Goal: Information Seeking & Learning: Learn about a topic

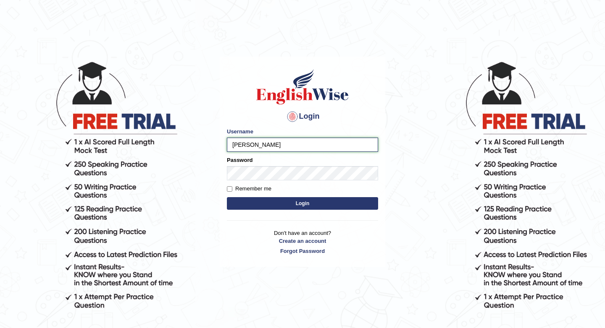
click at [268, 145] on input "james" at bounding box center [302, 145] width 151 height 14
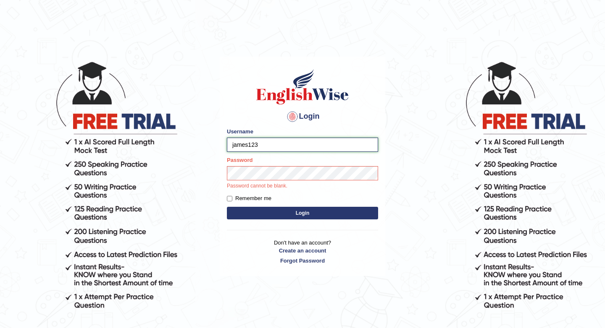
type input "james123"
click at [227, 207] on button "Login" at bounding box center [302, 213] width 151 height 13
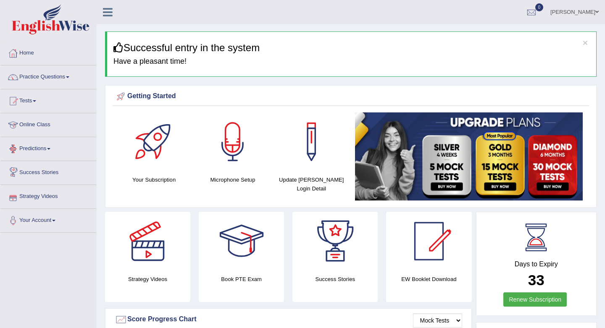
click at [41, 127] on link "Online Class" at bounding box center [48, 123] width 96 height 21
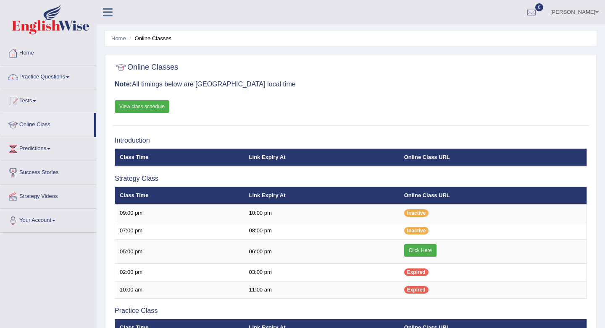
click at [145, 109] on link "View class schedule" at bounding box center [142, 106] width 55 height 13
click at [34, 102] on link "Tests" at bounding box center [48, 99] width 96 height 21
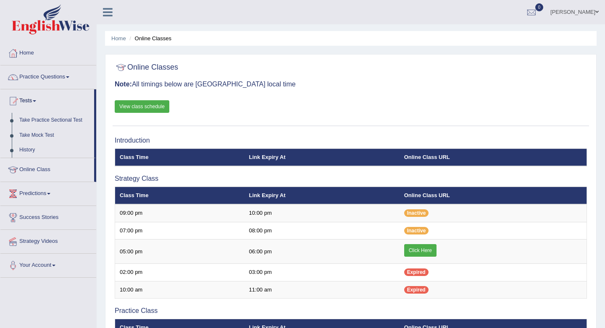
click at [34, 102] on link "Tests" at bounding box center [47, 99] width 94 height 21
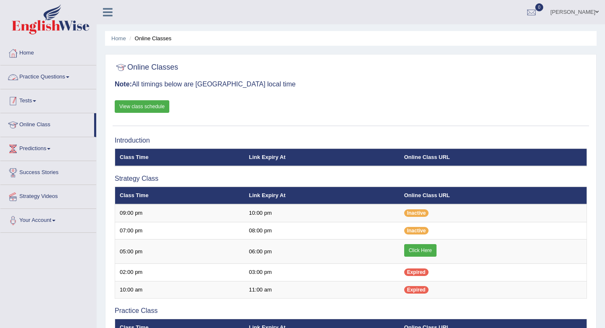
click at [34, 101] on link "Tests" at bounding box center [48, 99] width 96 height 21
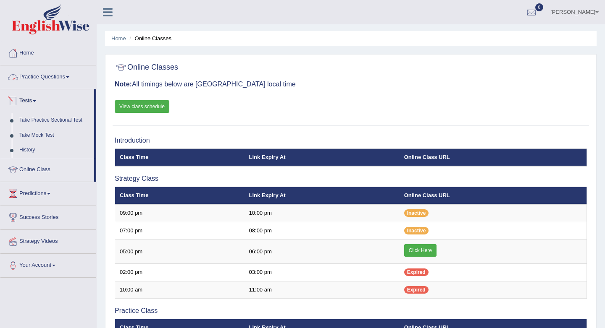
click at [34, 100] on link "Tests" at bounding box center [47, 99] width 94 height 21
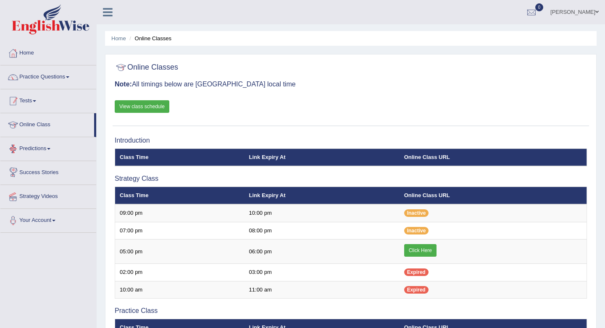
click at [35, 107] on link "Tests" at bounding box center [48, 99] width 96 height 21
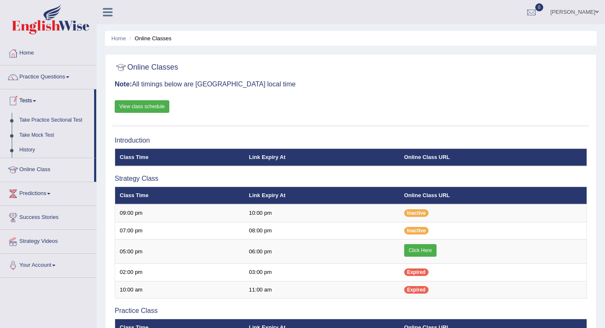
click at [35, 107] on link "Tests" at bounding box center [47, 99] width 94 height 21
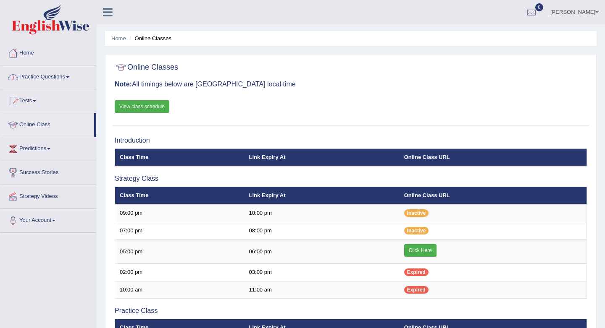
click at [38, 76] on link "Practice Questions" at bounding box center [48, 76] width 96 height 21
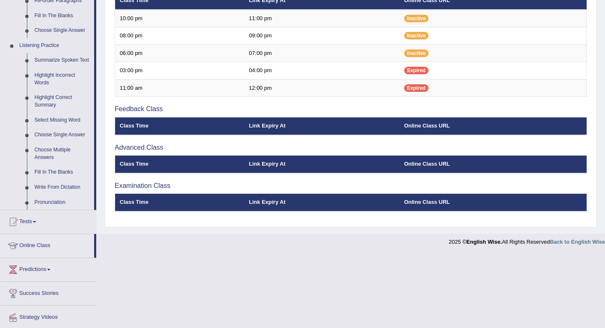
scroll to position [295, 0]
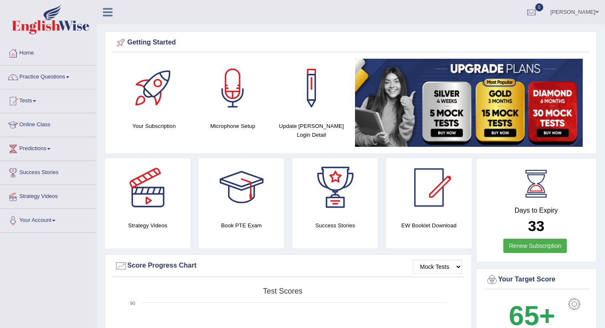
click at [51, 74] on link "Practice Questions" at bounding box center [48, 76] width 96 height 21
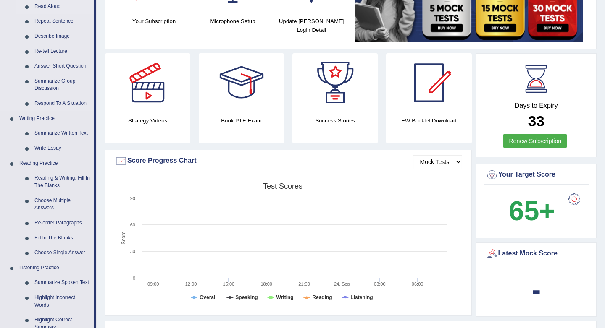
scroll to position [109, 0]
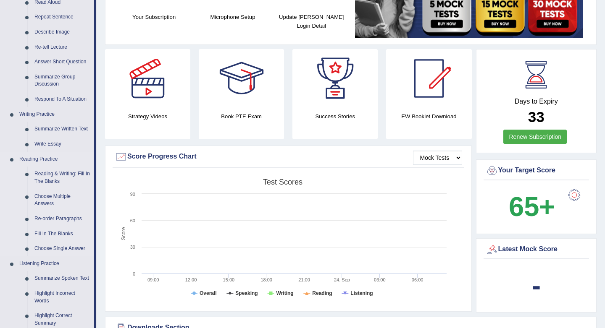
click at [41, 160] on link "Reading Practice" at bounding box center [55, 159] width 79 height 15
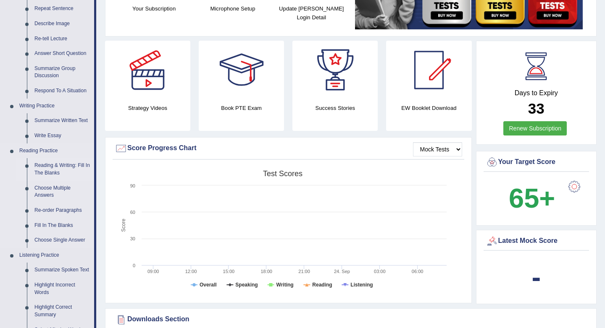
scroll to position [118, 0]
click at [54, 166] on link "Reading & Writing: Fill In The Blanks" at bounding box center [62, 169] width 63 height 22
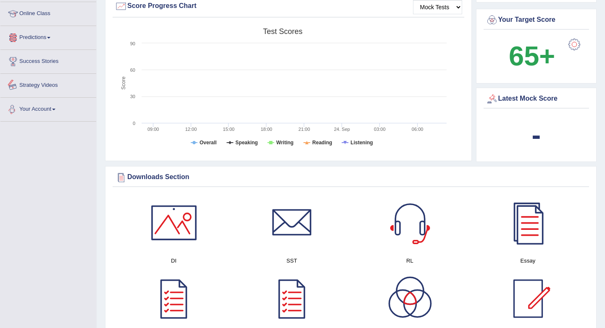
scroll to position [571, 0]
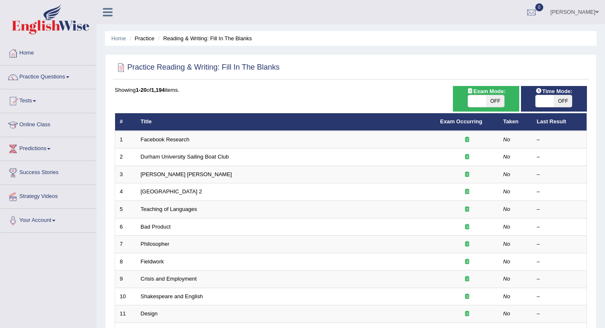
click at [558, 101] on span "OFF" at bounding box center [563, 101] width 18 height 12
checkbox input "true"
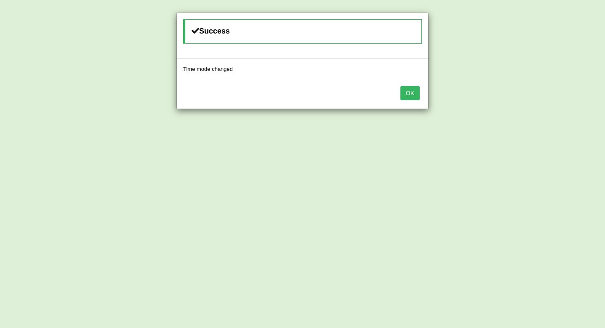
click at [407, 92] on button "OK" at bounding box center [409, 93] width 19 height 14
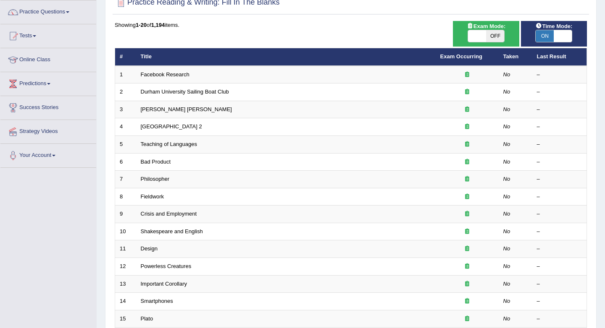
scroll to position [72, 0]
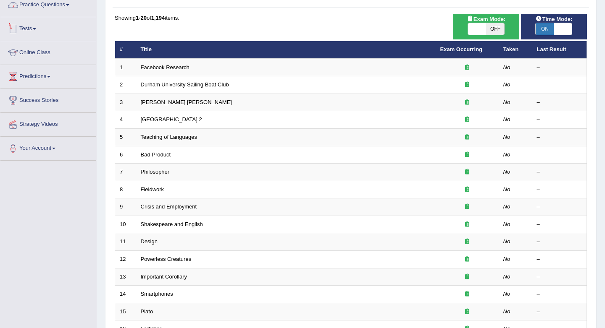
click at [42, 3] on link "Practice Questions" at bounding box center [48, 3] width 96 height 21
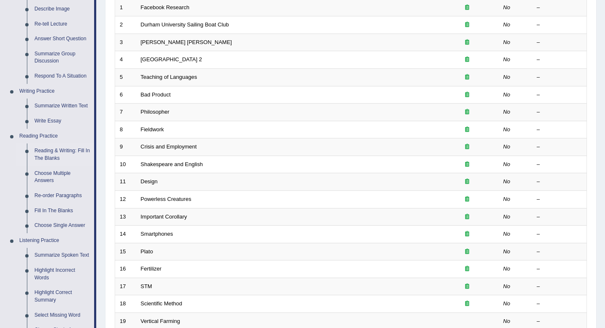
scroll to position [133, 0]
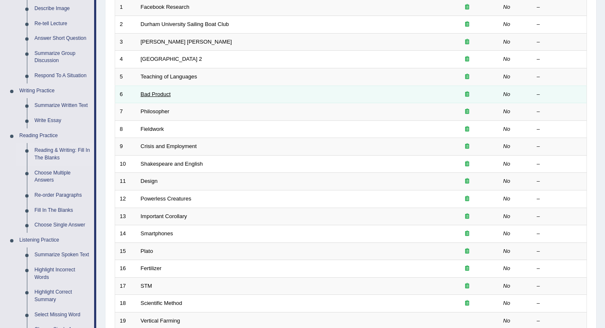
click at [155, 97] on link "Bad Product" at bounding box center [156, 94] width 30 height 6
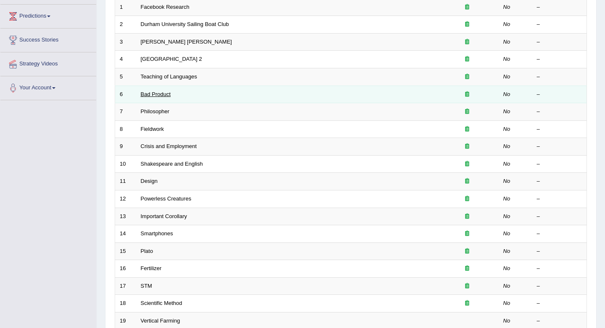
click at [162, 96] on link "Bad Product" at bounding box center [156, 94] width 30 height 6
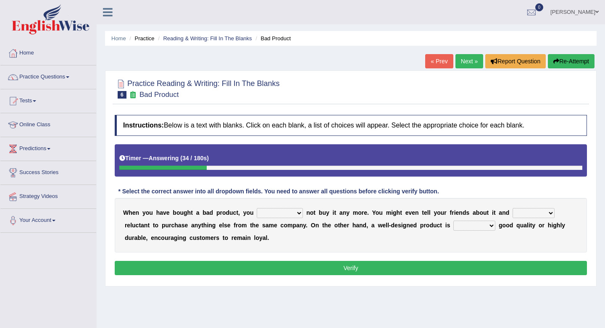
click at [295, 213] on select "would have should have should" at bounding box center [280, 213] width 46 height 10
select select "should"
click at [551, 214] on select "is are be being" at bounding box center [533, 213] width 42 height 10
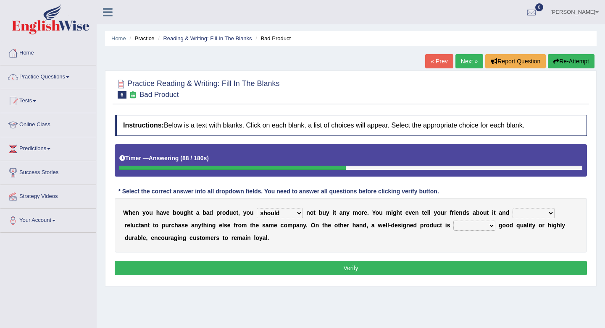
click at [541, 215] on select "is are be being" at bounding box center [533, 213] width 42 height 10
select select "be"
click at [493, 229] on select "both also neither either" at bounding box center [474, 226] width 42 height 10
select select "either"
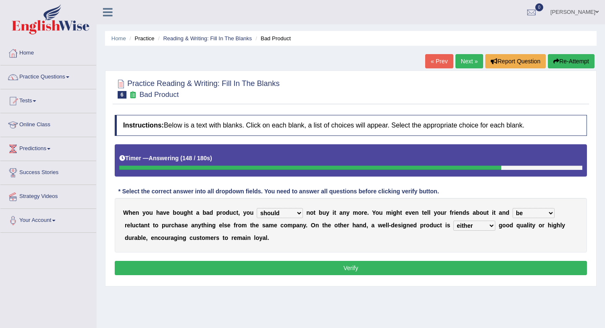
click at [344, 270] on button "Verify" at bounding box center [351, 268] width 472 height 14
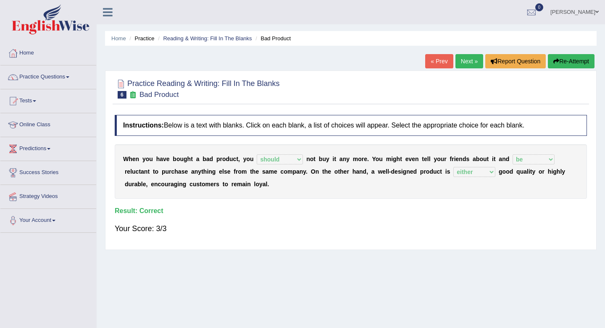
click at [465, 59] on link "Next »" at bounding box center [469, 61] width 28 height 14
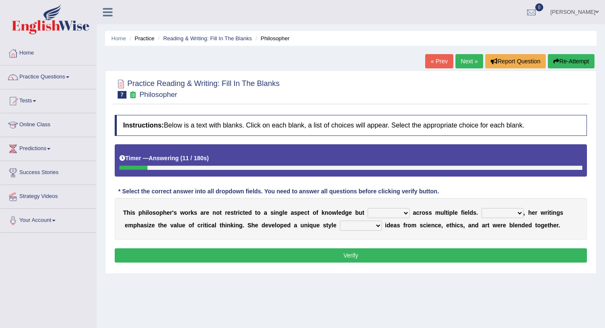
click at [405, 213] on select "constrain contain assemble extend" at bounding box center [389, 213] width 42 height 10
select select "assemble"
click at [518, 214] on select "Rather So Moreover Likely" at bounding box center [502, 213] width 42 height 10
select select "Likely"
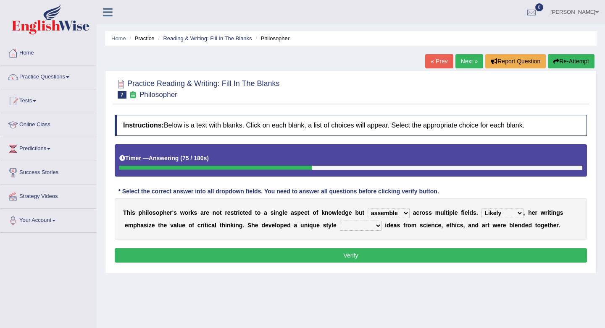
click at [376, 227] on select "in that that which in which" at bounding box center [361, 226] width 42 height 10
select select "in that"
click at [353, 258] on button "Verify" at bounding box center [351, 256] width 472 height 14
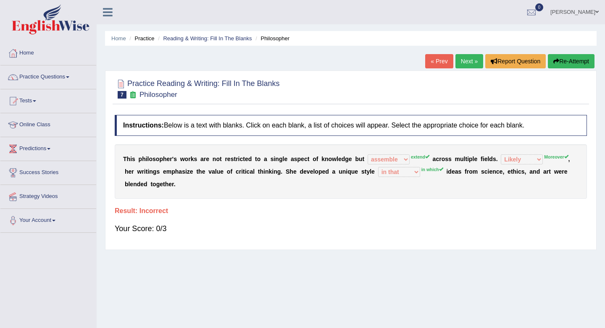
click at [461, 60] on link "Next »" at bounding box center [469, 61] width 28 height 14
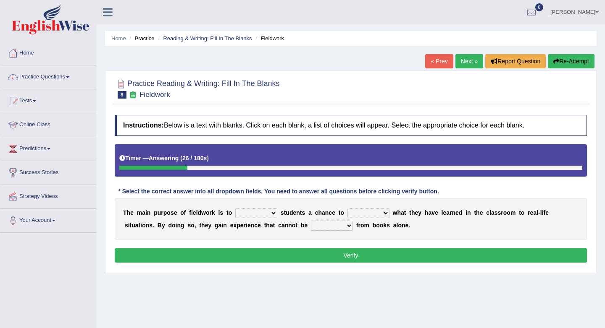
click at [275, 213] on select "resemble stow rave offer" at bounding box center [256, 213] width 42 height 10
select select "offer"
click at [387, 215] on select "compare align apply dismount" at bounding box center [368, 213] width 42 height 10
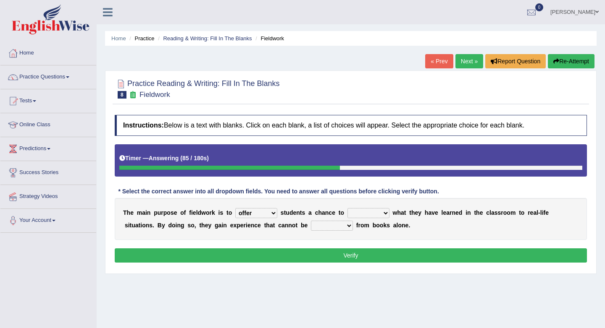
select select "apply"
click at [352, 227] on select "originated prepared obtained touted" at bounding box center [332, 226] width 42 height 10
select select "obtained"
click at [347, 255] on button "Verify" at bounding box center [351, 256] width 472 height 14
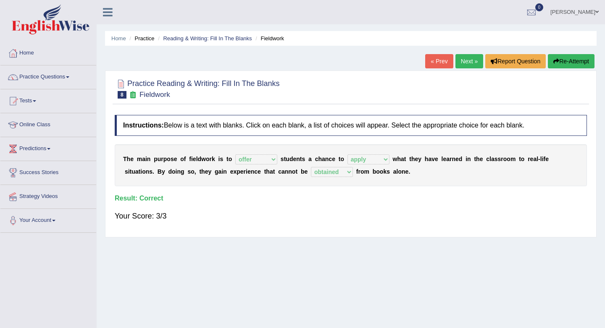
click at [466, 63] on link "Next »" at bounding box center [469, 61] width 28 height 14
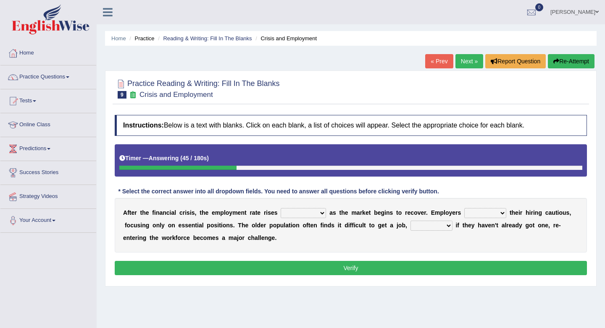
click at [321, 213] on select "normally conversely strenuously sharply" at bounding box center [303, 213] width 45 height 10
select select "conversely"
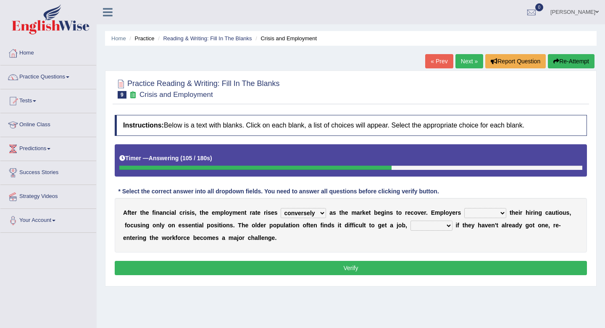
click at [503, 214] on select "keeping kept keep are kept" at bounding box center [485, 213] width 42 height 10
select select "kept"
click at [445, 227] on select "although while then because" at bounding box center [431, 226] width 42 height 10
select select "because"
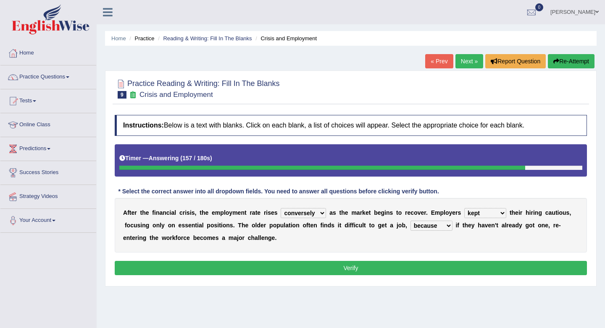
click at [373, 268] on button "Verify" at bounding box center [351, 268] width 472 height 14
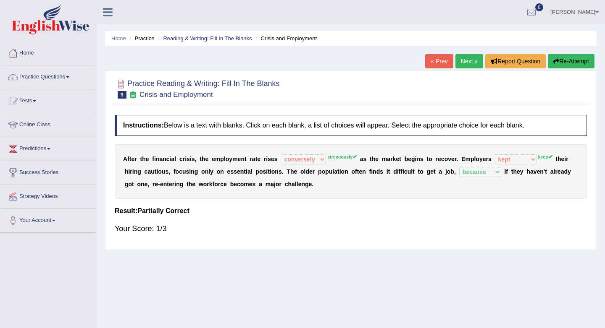
click at [468, 62] on link "Next »" at bounding box center [469, 61] width 28 height 14
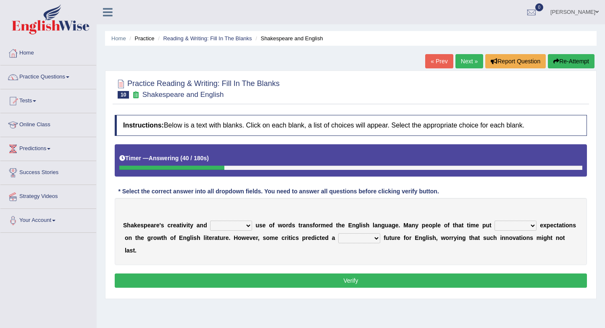
click at [247, 226] on select "idealized intensive fancied inventive" at bounding box center [231, 226] width 42 height 10
select select "intensive"
click at [534, 226] on select "wide much high more" at bounding box center [515, 226] width 42 height 10
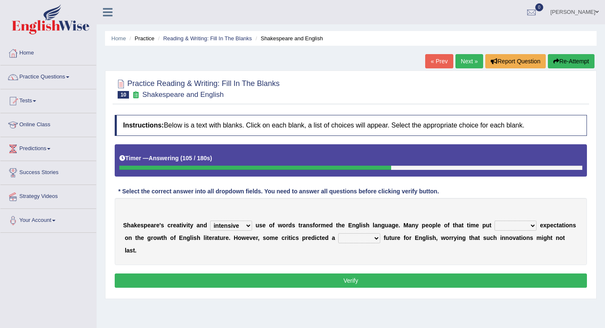
select select "more"
click at [377, 243] on select "monetary promising irresistible daunting" at bounding box center [359, 239] width 42 height 10
select select "promising"
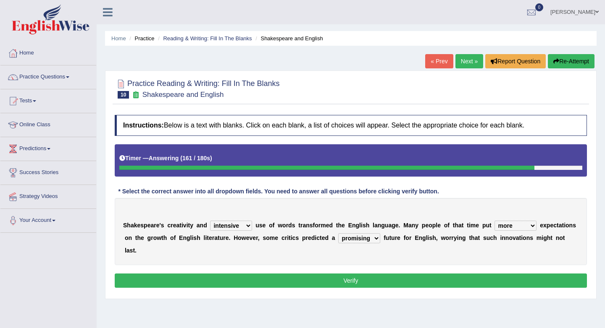
click at [353, 279] on button "Verify" at bounding box center [351, 281] width 472 height 14
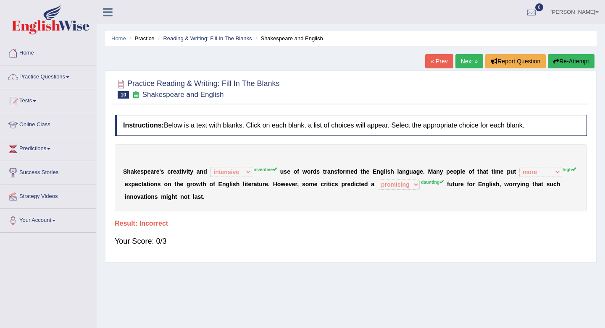
click at [467, 60] on link "Next »" at bounding box center [469, 61] width 28 height 14
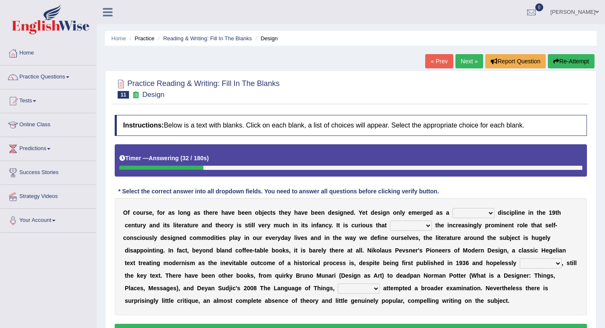
click at [492, 215] on select "bilateral ubiquitous foremost dedicated" at bounding box center [473, 213] width 42 height 10
click at [54, 84] on link "Practice Questions" at bounding box center [48, 76] width 96 height 21
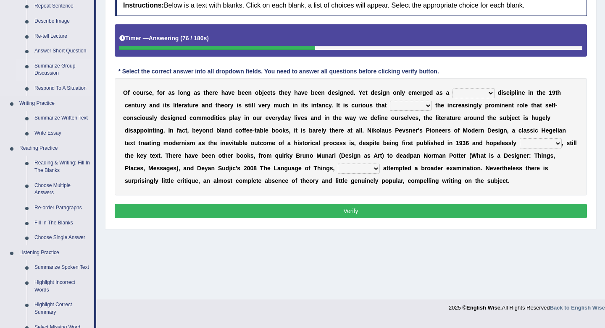
scroll to position [131, 0]
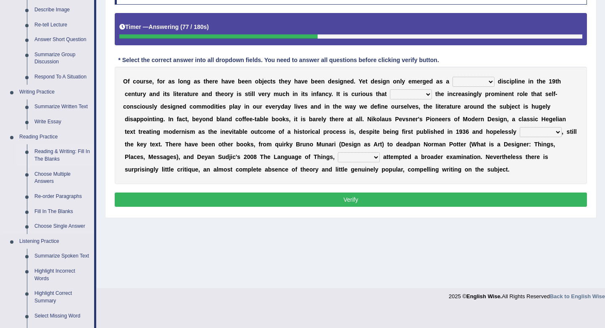
click at [56, 152] on link "Reading & Writing: Fill In The Blanks" at bounding box center [62, 156] width 63 height 22
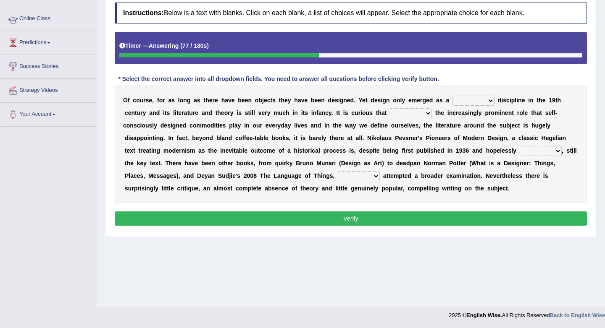
scroll to position [110, 0]
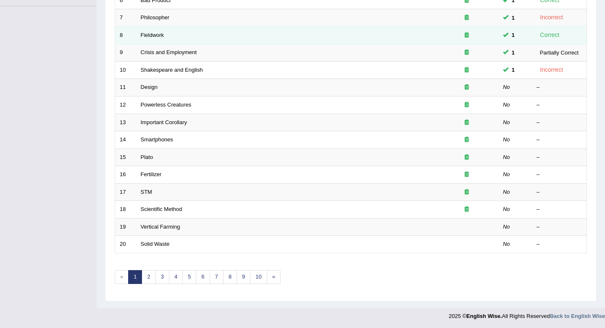
scroll to position [228, 0]
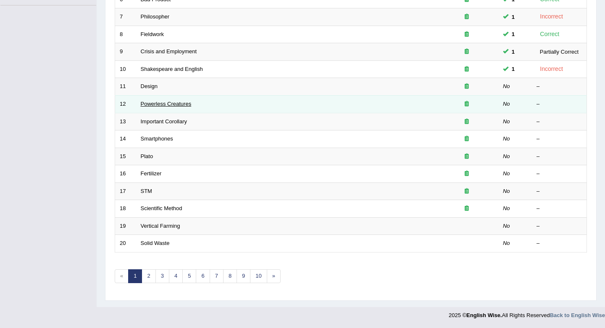
click at [166, 107] on link "Powerless Creatures" at bounding box center [166, 104] width 51 height 6
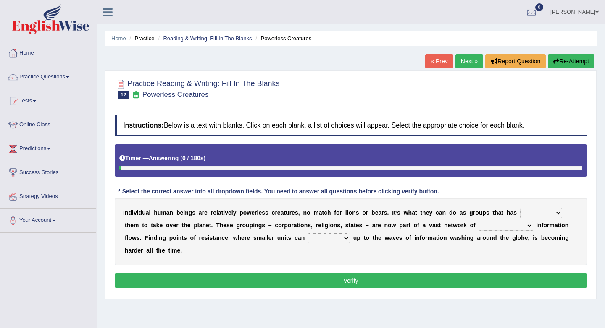
click at [433, 58] on link "« Prev" at bounding box center [439, 61] width 28 height 14
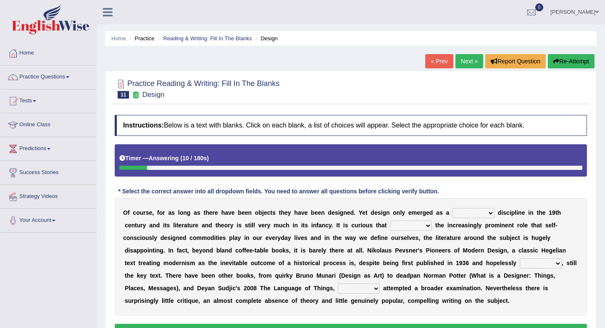
click at [466, 60] on link "Next »" at bounding box center [469, 61] width 28 height 14
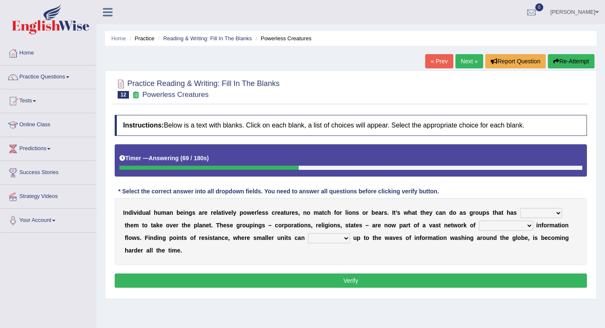
click at [551, 217] on select "enabled contended embodied conjured" at bounding box center [541, 213] width 42 height 10
select select "enabled"
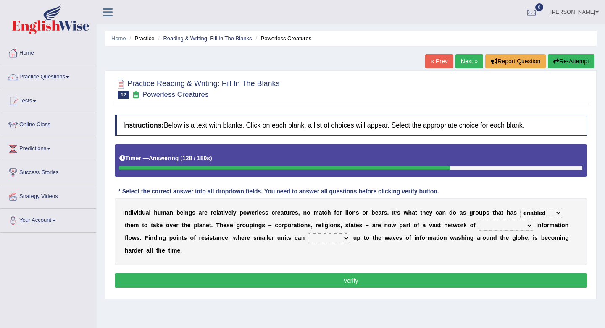
click at [530, 227] on select "interconnected overlapping fastened exploited" at bounding box center [506, 226] width 54 height 10
select select "fastened"
click at [347, 241] on select "stand raise hail pump" at bounding box center [329, 239] width 42 height 10
select select "stand"
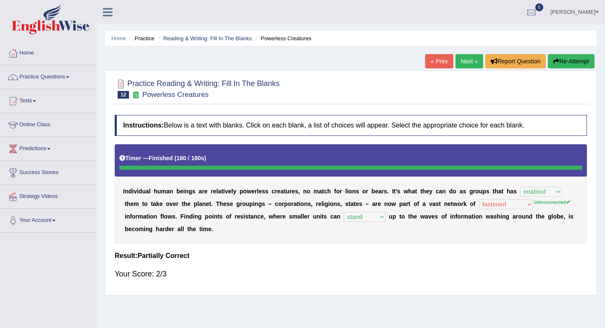
click at [465, 63] on link "Next »" at bounding box center [469, 61] width 28 height 14
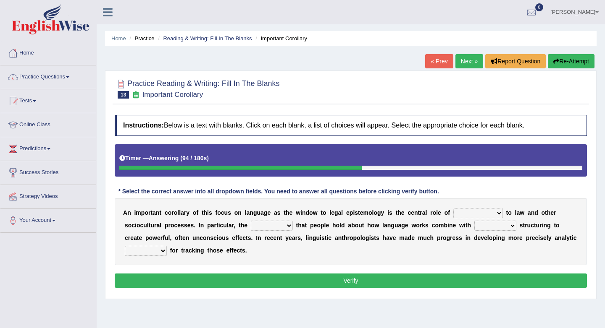
click at [498, 215] on select "discourse epoch dialect acquaintance" at bounding box center [478, 213] width 50 height 10
click at [186, 39] on link "Reading & Writing: Fill In The Blanks" at bounding box center [207, 38] width 89 height 6
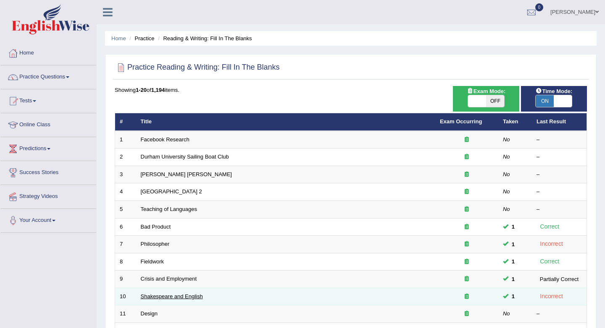
click at [190, 299] on link "Shakespeare and English" at bounding box center [172, 297] width 62 height 6
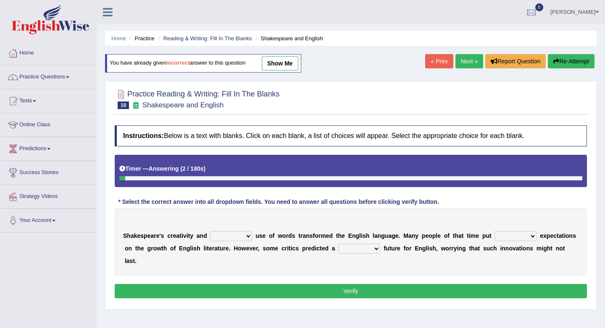
click at [252, 234] on select "idealized intensive fancied inventive" at bounding box center [231, 236] width 42 height 10
click at [32, 76] on link "Practice Questions" at bounding box center [48, 76] width 96 height 21
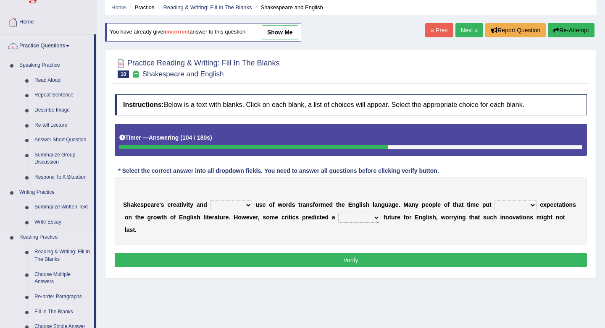
scroll to position [33, 0]
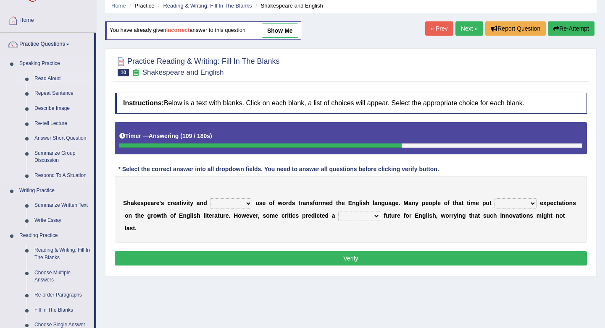
click at [46, 80] on link "Read Aloud" at bounding box center [62, 78] width 63 height 15
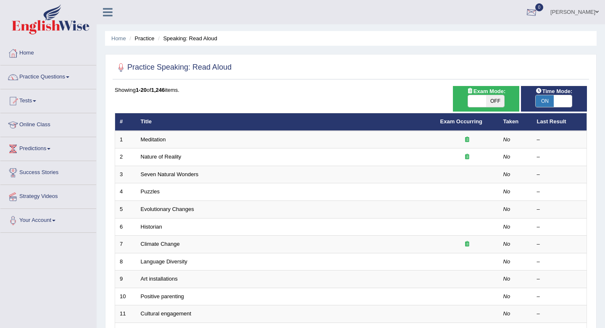
click at [538, 11] on div at bounding box center [531, 12] width 13 height 13
click at [434, 64] on div at bounding box center [351, 67] width 472 height 17
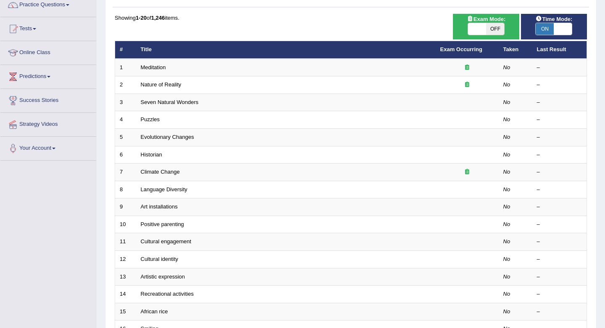
scroll to position [75, 0]
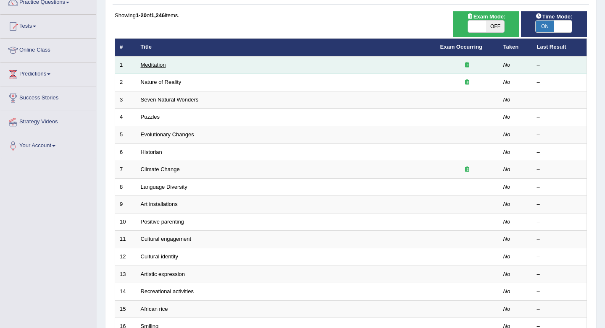
click at [152, 66] on link "Meditation" at bounding box center [153, 65] width 25 height 6
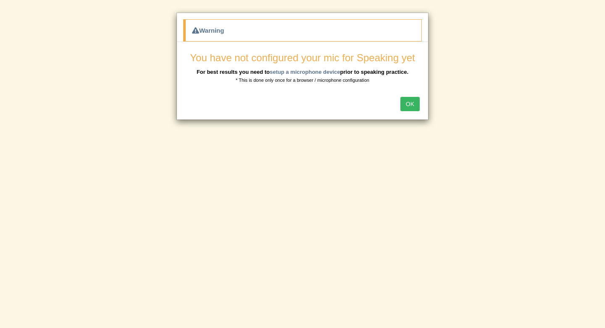
click at [407, 105] on button "OK" at bounding box center [409, 104] width 19 height 14
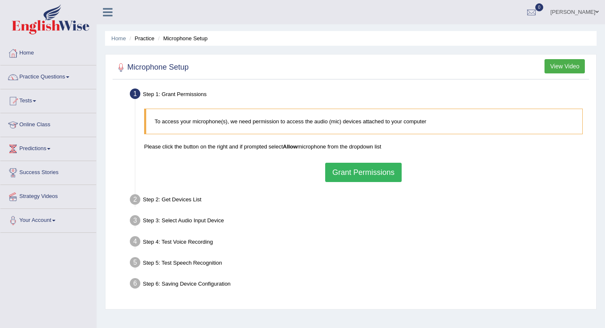
click at [379, 175] on button "Grant Permissions" at bounding box center [363, 172] width 76 height 19
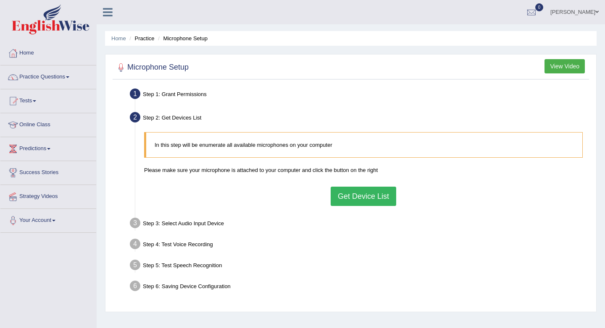
click at [380, 197] on button "Get Device List" at bounding box center [364, 196] width 66 height 19
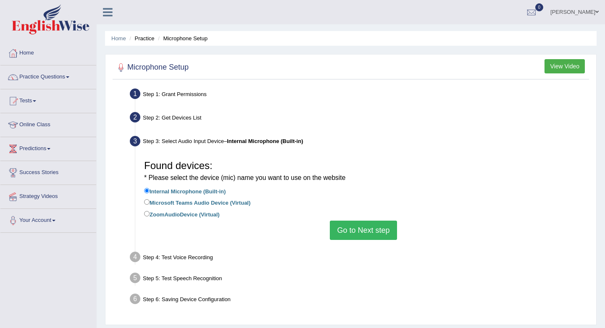
click at [370, 234] on button "Go to Next step" at bounding box center [363, 230] width 67 height 19
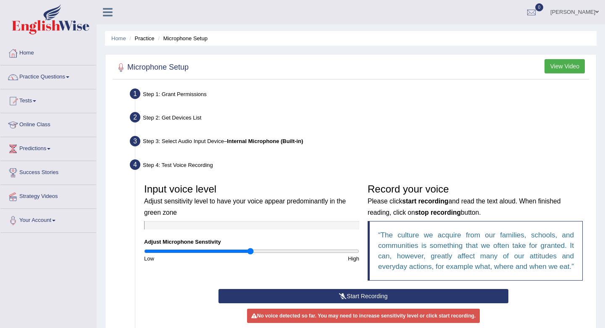
click at [354, 304] on button "Start Recording" at bounding box center [362, 296] width 289 height 14
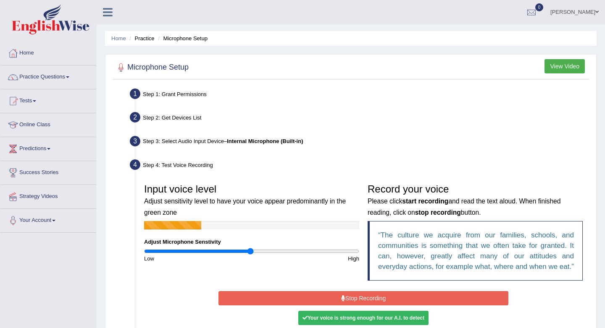
click at [452, 289] on div "Record your voice Please click start recording and read the text aloud. When fi…" at bounding box center [474, 235] width 223 height 110
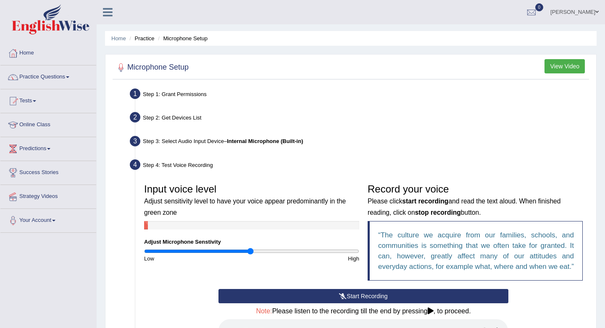
drag, startPoint x: 455, startPoint y: 307, endPoint x: 452, endPoint y: 239, distance: 68.9
click at [452, 239] on div "Input voice level Adjust sensitivity level to have your voice appear predominan…" at bounding box center [363, 284] width 447 height 217
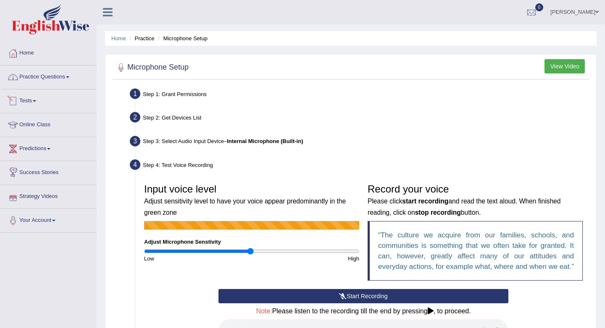
click at [44, 84] on link "Practice Questions" at bounding box center [48, 76] width 96 height 21
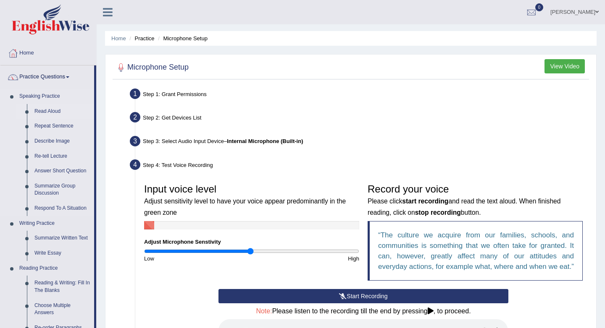
click at [41, 107] on link "Read Aloud" at bounding box center [62, 111] width 63 height 15
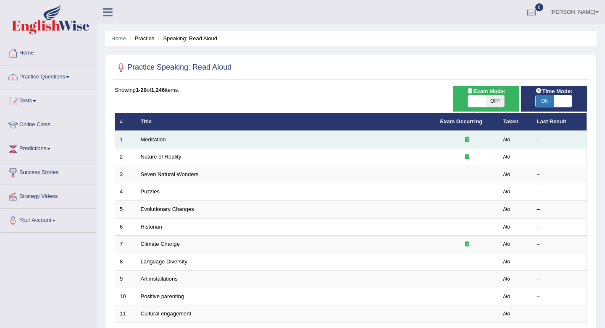
click at [154, 138] on link "Meditation" at bounding box center [153, 140] width 25 height 6
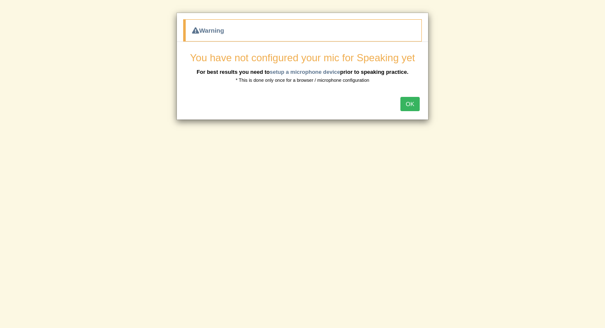
click at [412, 104] on button "OK" at bounding box center [409, 104] width 19 height 14
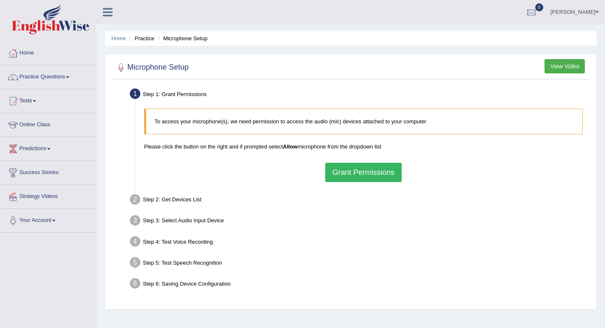
click at [369, 176] on button "Grant Permissions" at bounding box center [363, 172] width 76 height 19
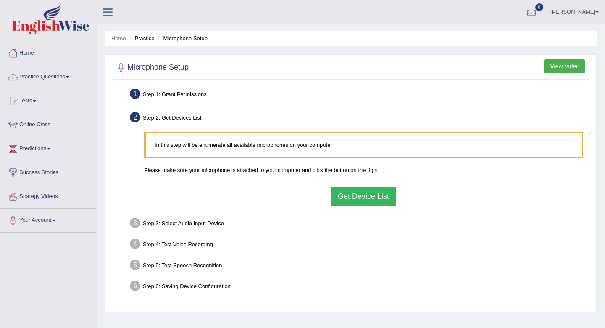
click at [346, 194] on button "Get Device List" at bounding box center [364, 196] width 66 height 19
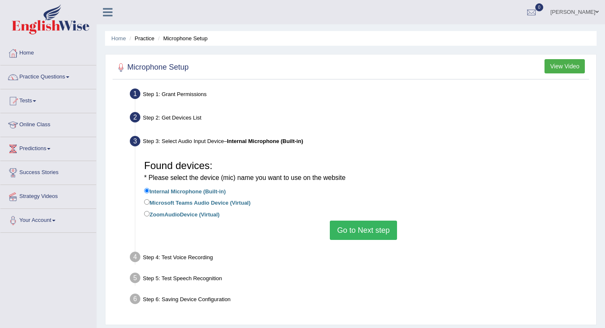
click at [353, 231] on button "Go to Next step" at bounding box center [363, 230] width 67 height 19
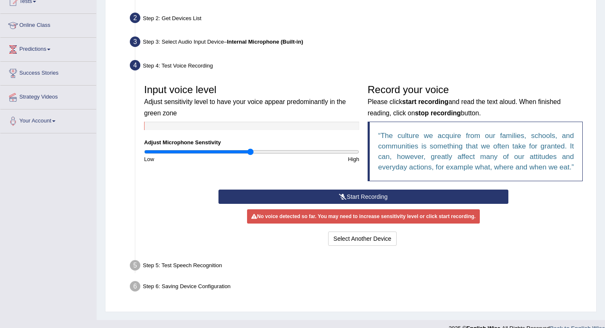
scroll to position [122, 0]
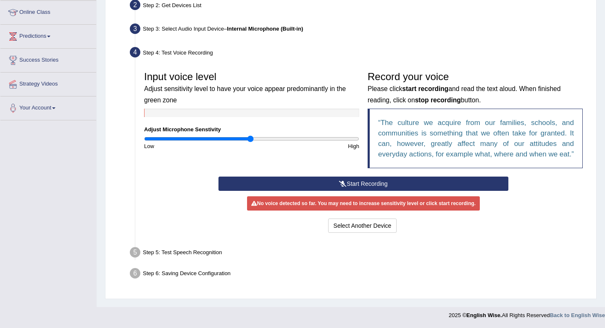
click at [347, 188] on button "Start Recording" at bounding box center [362, 184] width 289 height 14
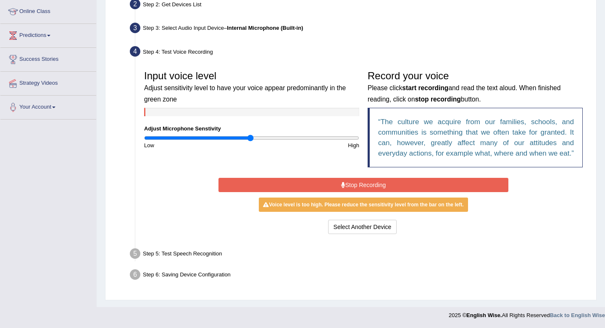
click at [347, 188] on button "Stop Recording" at bounding box center [362, 185] width 289 height 14
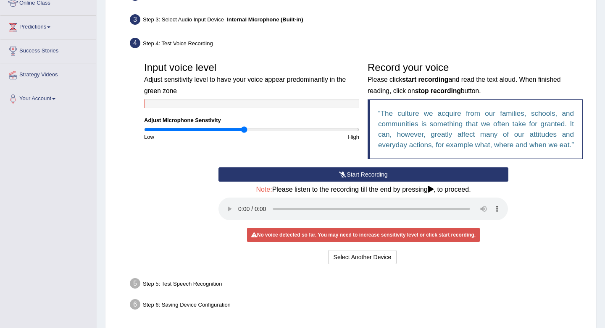
type input "0.94"
click at [244, 129] on input "range" at bounding box center [251, 129] width 215 height 7
click at [338, 179] on button "Start Recording" at bounding box center [362, 175] width 289 height 14
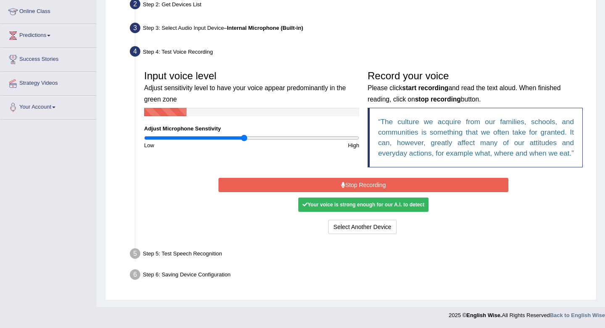
click at [344, 184] on icon at bounding box center [343, 185] width 4 height 6
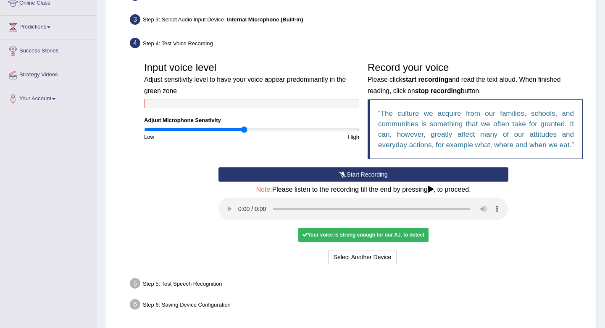
click at [215, 294] on div "Step 5: Test Speech Recognition" at bounding box center [359, 285] width 466 height 18
click at [360, 265] on button "Select Another Device" at bounding box center [362, 257] width 69 height 14
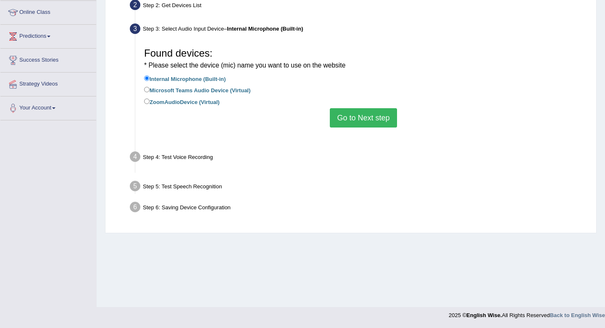
scroll to position [113, 0]
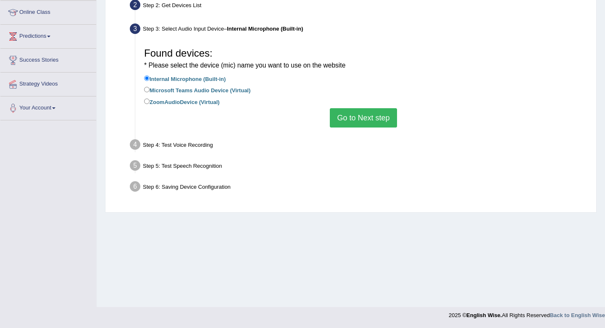
click at [360, 116] on button "Go to Next step" at bounding box center [363, 117] width 67 height 19
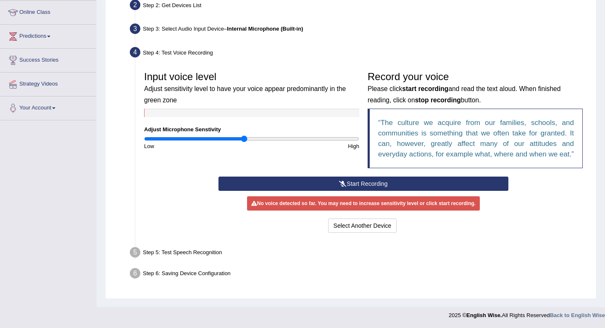
click at [141, 263] on div "Step 5: Test Speech Recognition" at bounding box center [359, 254] width 466 height 18
click at [137, 262] on li "Step 5: Test Speech Recognition Text to read The culture we acquire from our fa…" at bounding box center [358, 254] width 455 height 18
click at [344, 189] on button "Start Recording" at bounding box center [362, 184] width 289 height 14
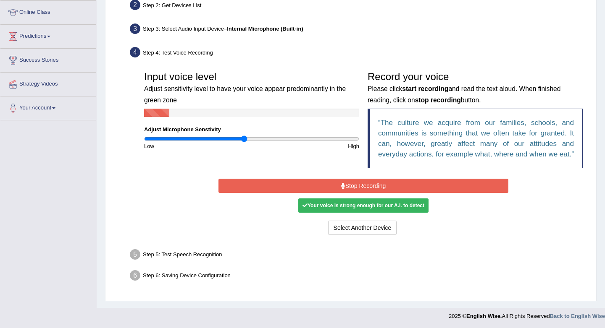
click at [344, 189] on button "Stop Recording" at bounding box center [362, 186] width 289 height 14
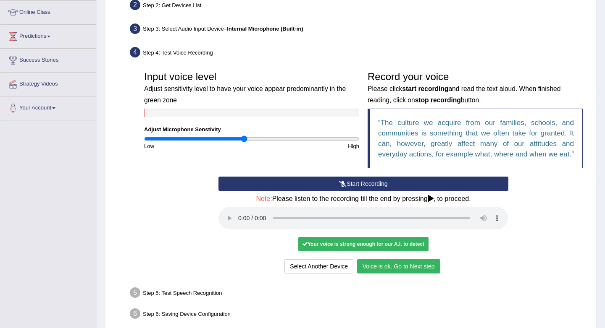
click at [371, 274] on button "Voice is ok. Go to Next step" at bounding box center [398, 267] width 83 height 14
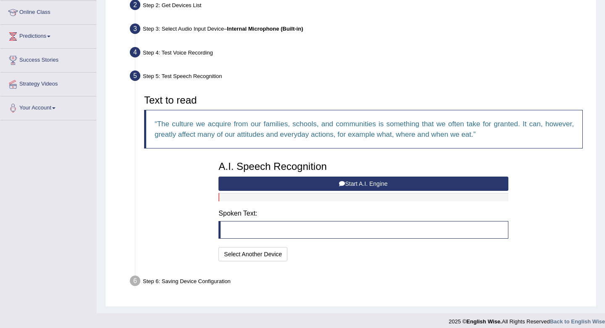
click at [396, 183] on button "Start A.I. Engine" at bounding box center [362, 184] width 289 height 14
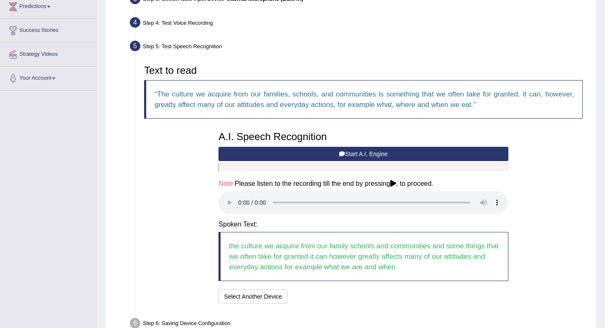
scroll to position [187, 0]
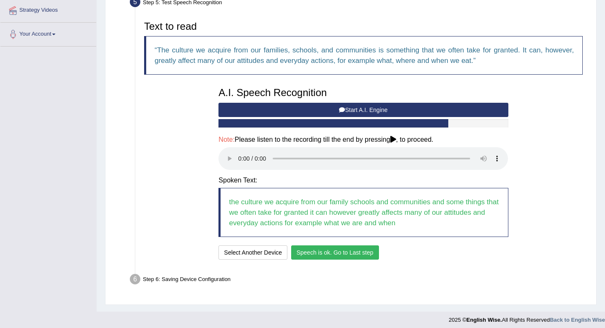
click at [294, 251] on button "Speech is ok. Go to Last step" at bounding box center [335, 253] width 88 height 14
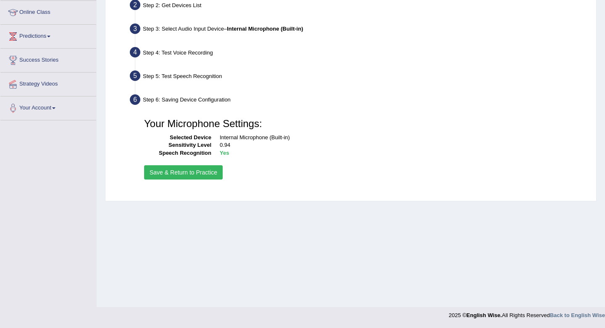
click at [177, 175] on button "Save & Return to Practice" at bounding box center [183, 173] width 79 height 14
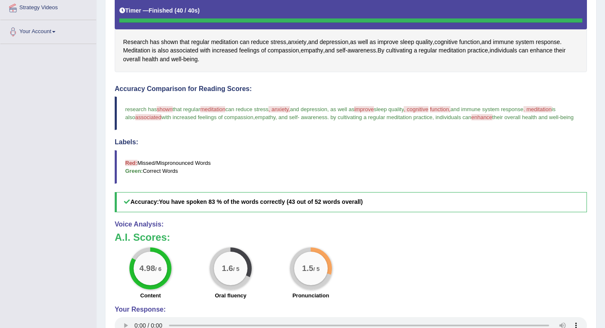
scroll to position [197, 0]
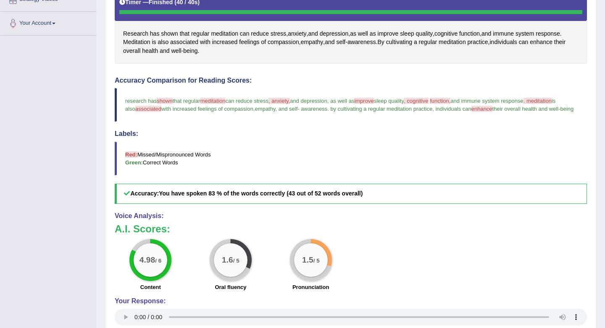
drag, startPoint x: 599, startPoint y: 84, endPoint x: 591, endPoint y: 56, distance: 28.7
click at [591, 51] on div "Home Practice Speaking: Read Aloud Meditation * Remember to use the device Inte…" at bounding box center [351, 87] width 508 height 569
drag, startPoint x: 554, startPoint y: 74, endPoint x: 534, endPoint y: 23, distance: 55.1
click at [534, 23] on div "Instructions: Look at the text below. In 40 seconds, you must read this text al…" at bounding box center [351, 153] width 476 height 413
drag, startPoint x: 529, startPoint y: 63, endPoint x: 522, endPoint y: 13, distance: 50.5
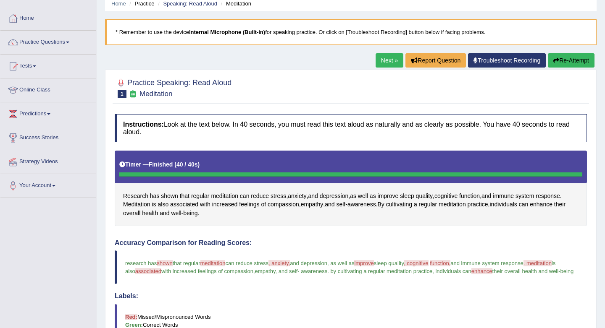
scroll to position [34, 0]
click at [386, 60] on link "Next »" at bounding box center [390, 61] width 28 height 14
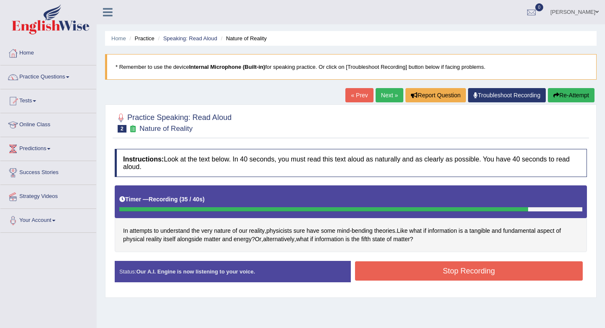
click at [556, 273] on button "Stop Recording" at bounding box center [469, 271] width 228 height 19
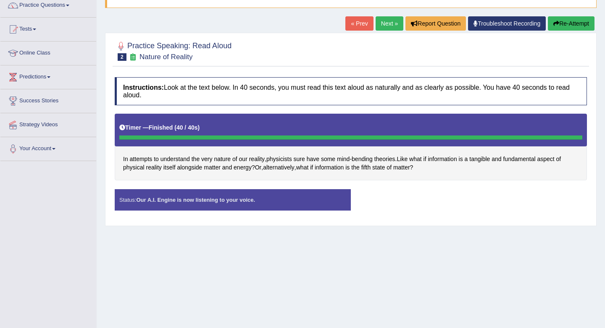
scroll to position [113, 0]
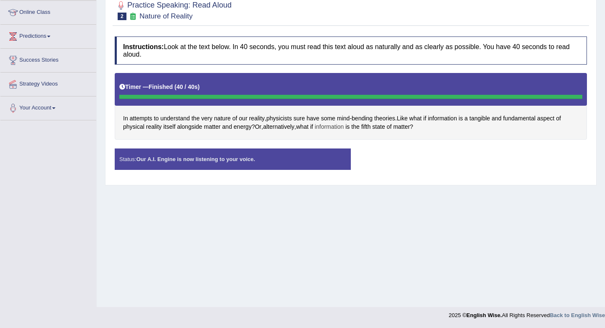
click at [321, 125] on span "information" at bounding box center [329, 127] width 29 height 9
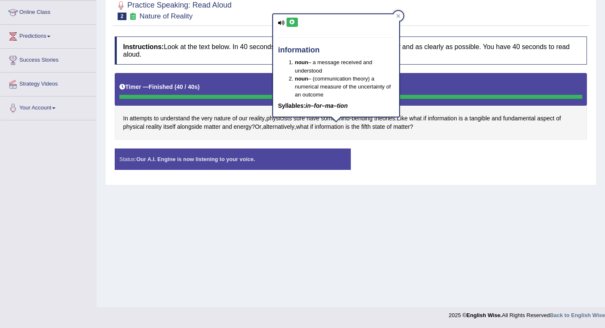
click at [384, 166] on div "Status: Our A.I. Engine is now listening to your voice. Start Answering Stop Re…" at bounding box center [351, 164] width 472 height 30
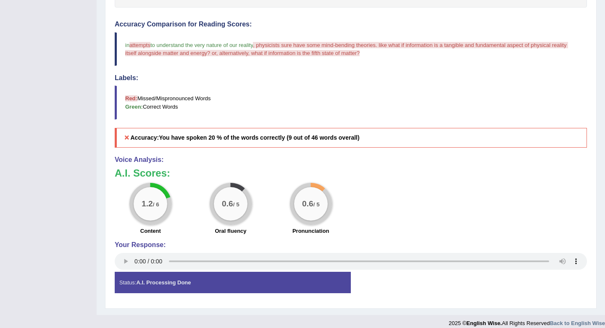
scroll to position [0, 0]
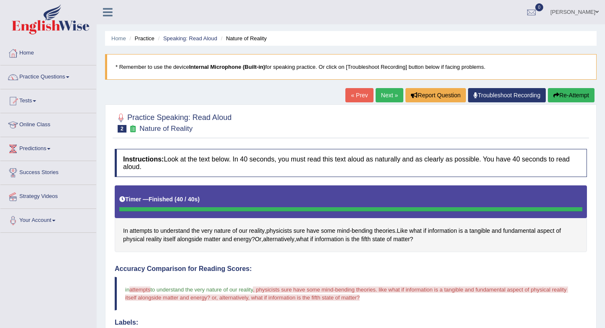
click at [555, 93] on icon "button" at bounding box center [556, 95] width 6 height 6
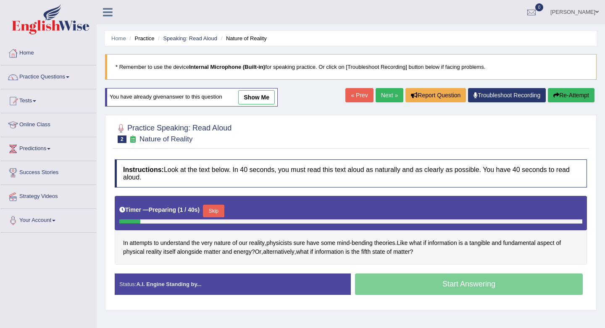
click at [434, 287] on div "Start Answering" at bounding box center [469, 286] width 236 height 24
click at [424, 284] on div "Start Answering" at bounding box center [469, 286] width 236 height 24
click at [469, 307] on div "Practice Speaking: Read Aloud 2 Nature of Reality Instructions: Look at the tex…" at bounding box center [350, 212] width 491 height 195
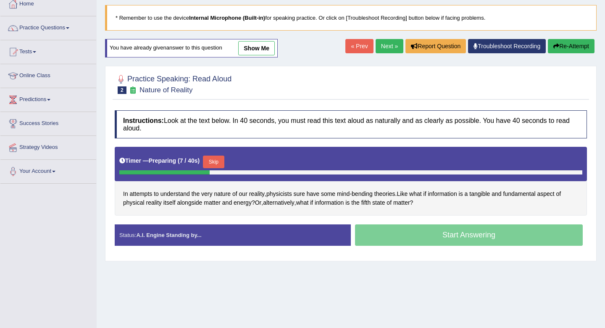
scroll to position [50, 0]
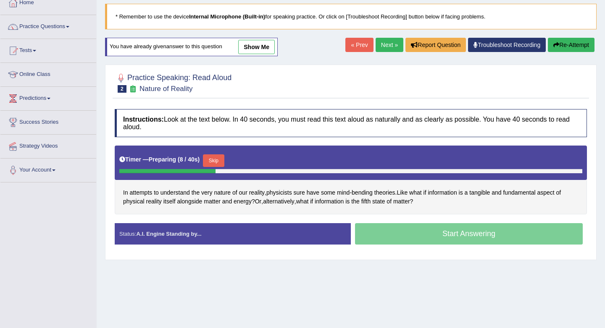
click at [472, 236] on div "Start Answering" at bounding box center [469, 235] width 236 height 24
click at [473, 236] on div "Start Answering" at bounding box center [469, 235] width 236 height 24
click at [218, 160] on button "Skip" at bounding box center [216, 161] width 21 height 13
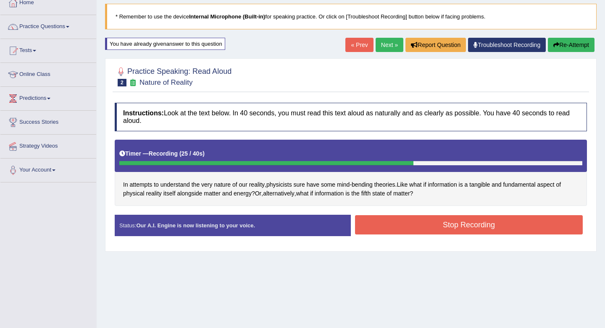
click at [387, 228] on button "Stop Recording" at bounding box center [469, 224] width 228 height 19
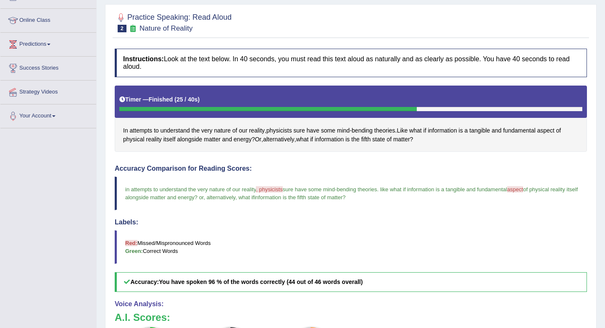
scroll to position [0, 0]
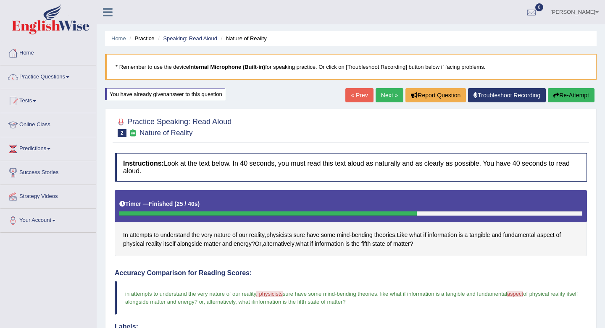
click at [579, 93] on button "Re-Attempt" at bounding box center [571, 95] width 47 height 14
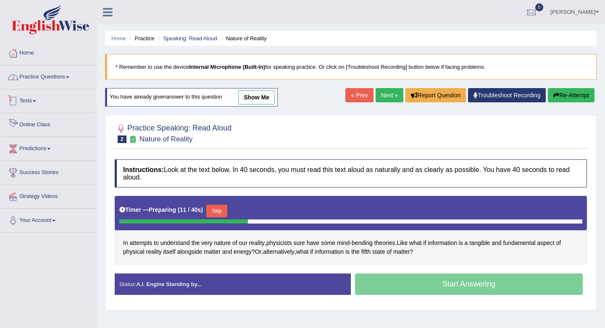
click at [21, 83] on link "Practice Questions" at bounding box center [48, 76] width 96 height 21
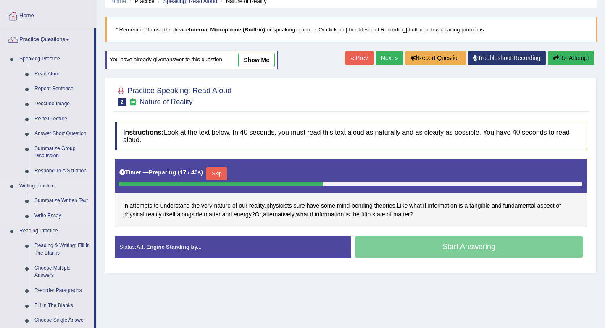
scroll to position [60, 0]
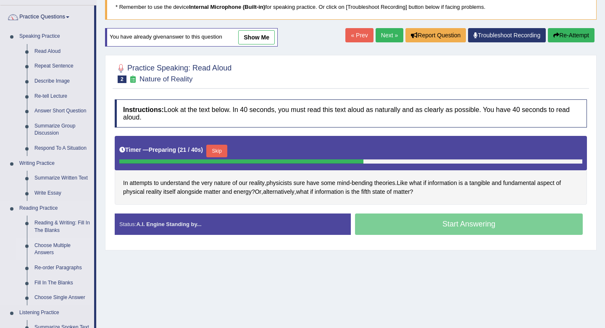
click at [57, 249] on link "Choose Multiple Answers" at bounding box center [62, 250] width 63 height 22
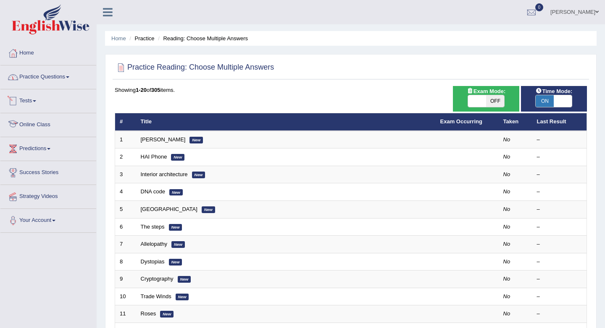
click at [50, 85] on link "Practice Questions" at bounding box center [48, 76] width 96 height 21
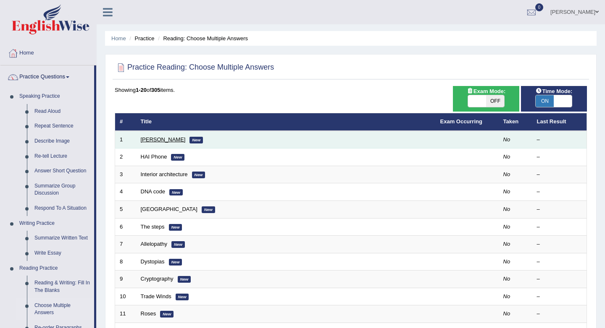
click at [152, 139] on link "Damian Scarf" at bounding box center [163, 140] width 45 height 6
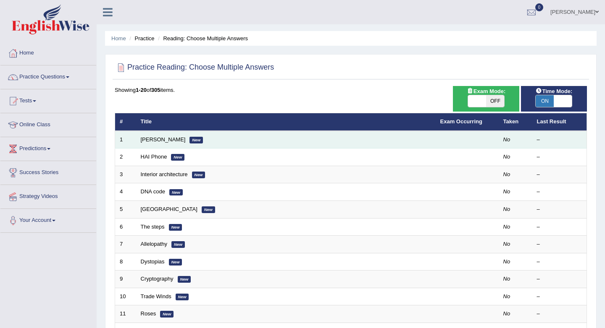
click at [248, 135] on td "Damian Scarf New" at bounding box center [286, 140] width 300 height 18
click at [290, 137] on td "Damian Scarf New" at bounding box center [286, 140] width 300 height 18
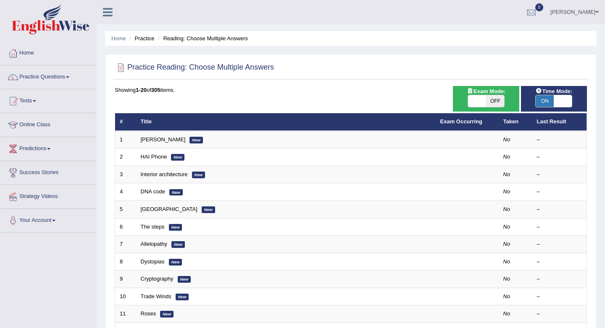
click at [547, 101] on span "ON" at bounding box center [545, 101] width 18 height 12
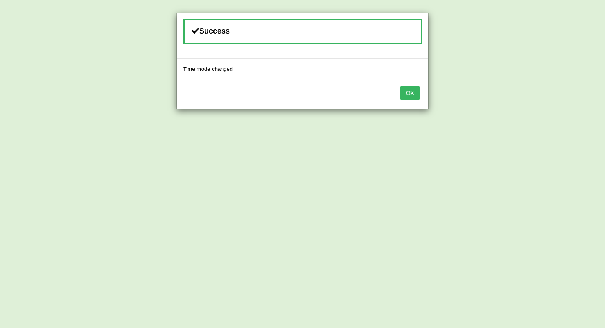
click at [413, 96] on button "OK" at bounding box center [409, 93] width 19 height 14
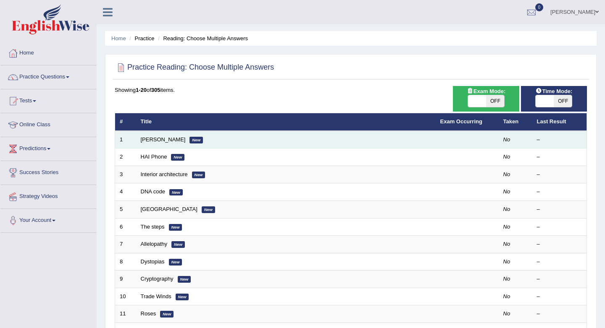
click at [319, 141] on td "Damian Scarf New" at bounding box center [286, 140] width 300 height 18
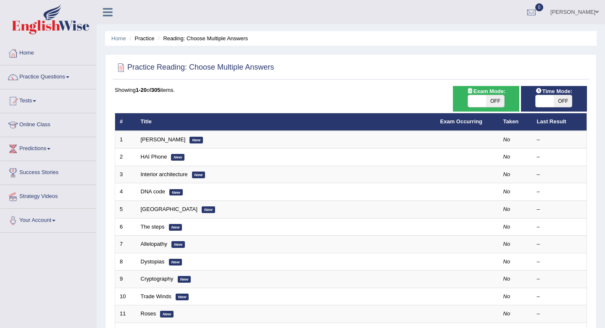
click at [549, 98] on span at bounding box center [545, 101] width 18 height 12
checkbox input "true"
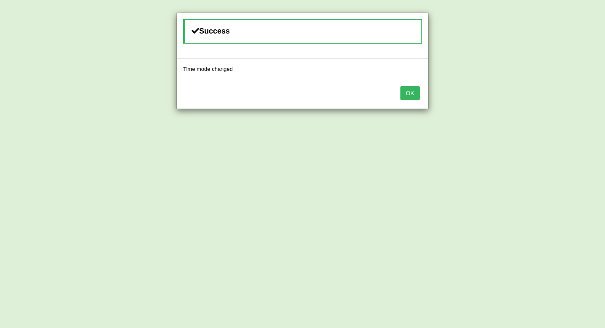
click at [404, 90] on button "OK" at bounding box center [409, 93] width 19 height 14
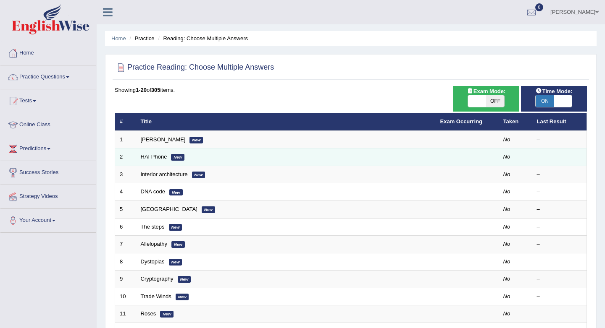
click at [264, 159] on td "HAI Phone New" at bounding box center [286, 158] width 300 height 18
click at [187, 158] on td "HAI Phone New" at bounding box center [286, 158] width 300 height 18
click at [210, 157] on td "HAI Phone New" at bounding box center [286, 158] width 300 height 18
click at [495, 154] on td at bounding box center [467, 158] width 63 height 18
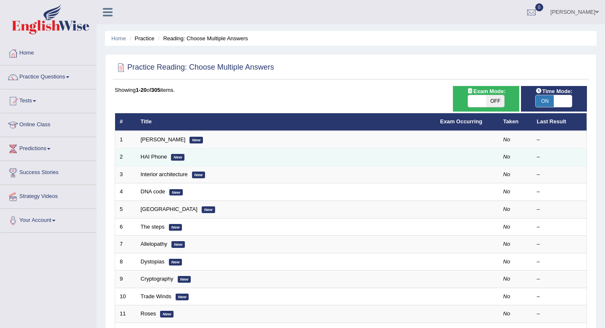
click at [453, 160] on td at bounding box center [467, 158] width 63 height 18
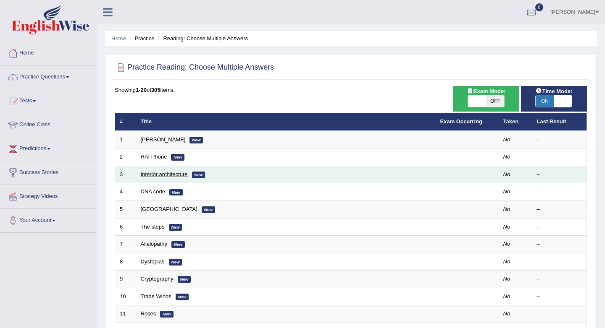
click at [163, 172] on link "Interior architecture" at bounding box center [164, 174] width 47 height 6
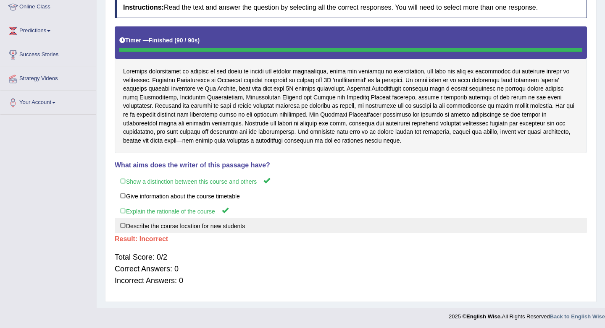
scroll to position [120, 0]
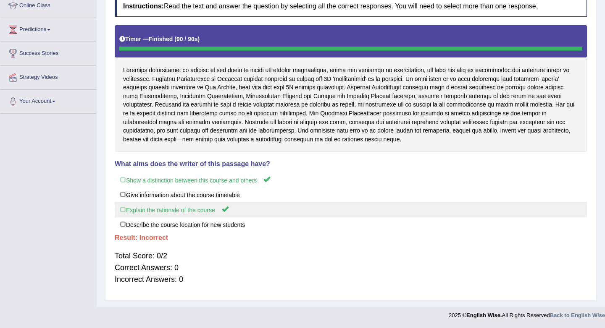
click at [235, 209] on label "Explain the rationale of the course" at bounding box center [351, 210] width 472 height 16
click at [126, 208] on label "Explain the rationale of the course" at bounding box center [351, 210] width 472 height 16
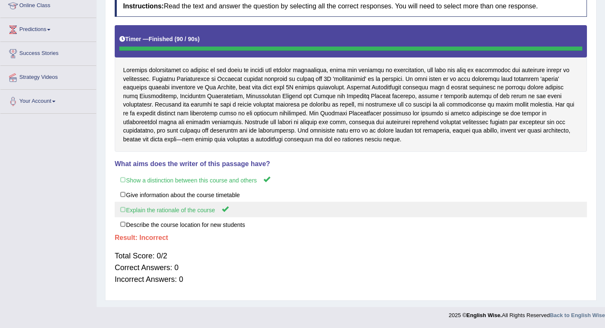
click at [126, 208] on label "Explain the rationale of the course" at bounding box center [351, 210] width 472 height 16
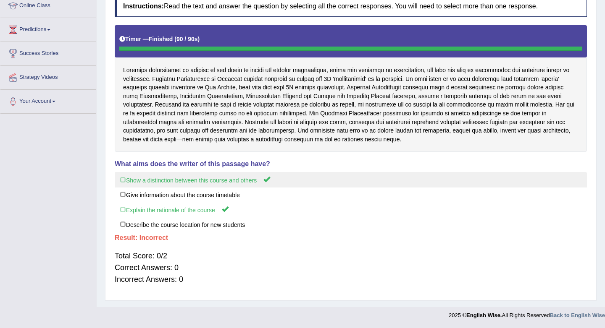
click at [130, 179] on label "Show a distinction between this course and others" at bounding box center [351, 180] width 472 height 16
click at [124, 181] on label "Show a distinction between this course and others" at bounding box center [351, 180] width 472 height 16
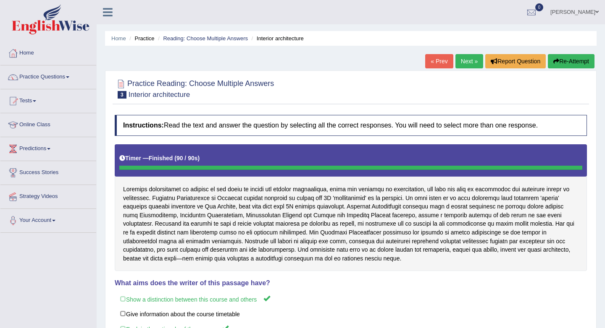
scroll to position [10, 0]
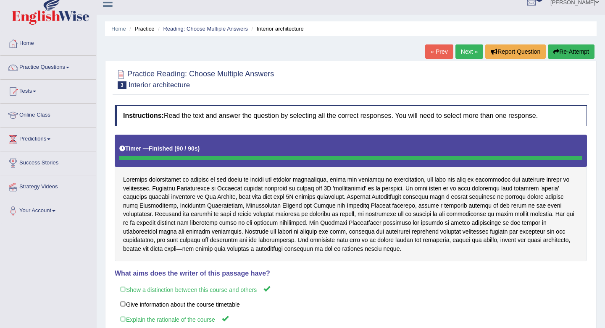
click at [569, 48] on button "Re-Attempt" at bounding box center [571, 52] width 47 height 14
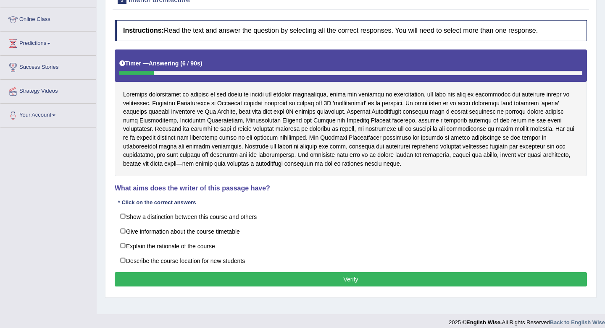
scroll to position [113, 0]
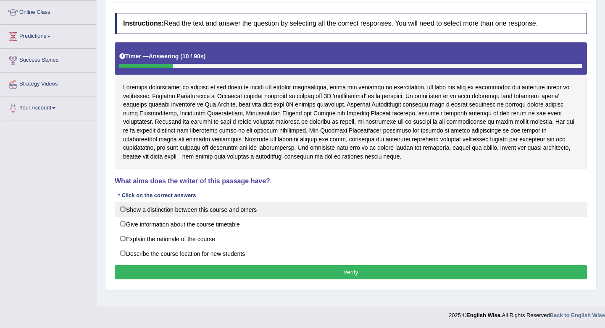
click at [126, 209] on label "Show a distinction between this course and others" at bounding box center [351, 209] width 472 height 15
checkbox input "true"
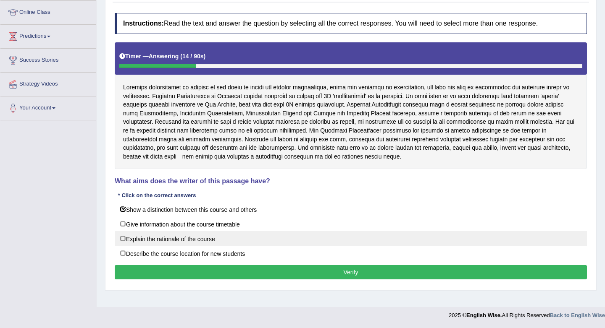
click at [125, 239] on label "Explain the rationale of the course" at bounding box center [351, 238] width 472 height 15
checkbox input "true"
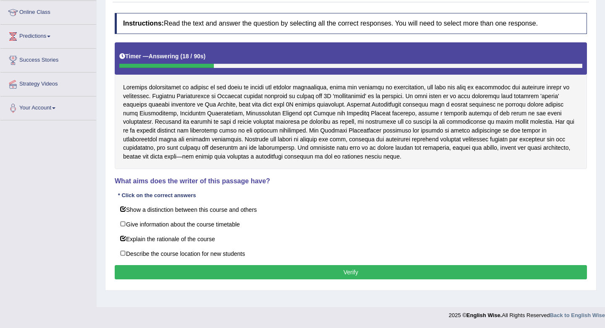
click at [362, 272] on button "Verify" at bounding box center [351, 272] width 472 height 14
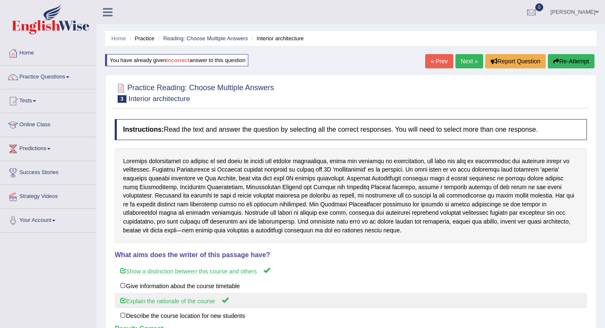
scroll to position [9, 0]
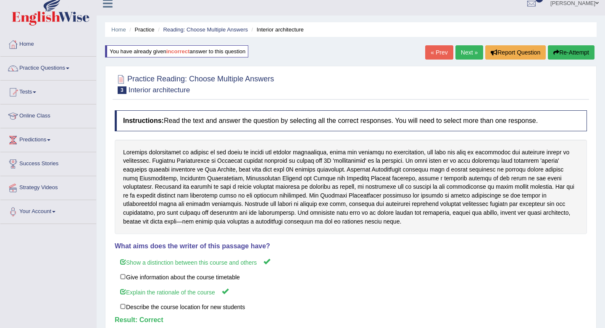
click at [461, 51] on link "Next »" at bounding box center [469, 52] width 28 height 14
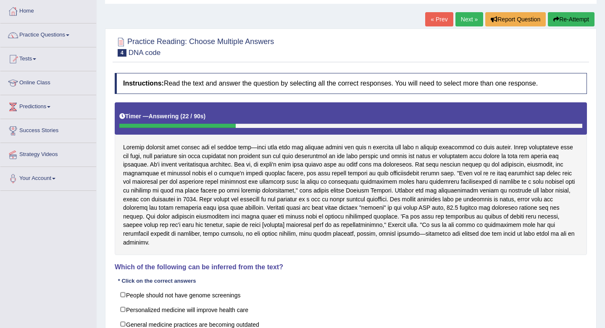
scroll to position [41, 0]
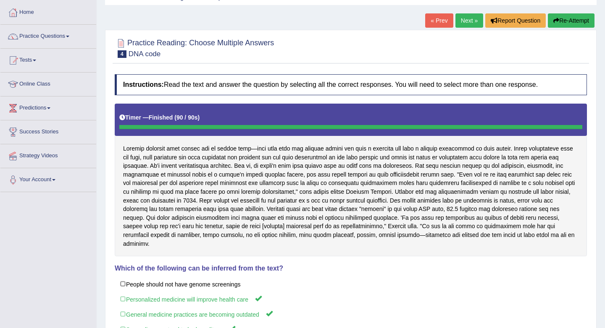
click at [467, 24] on link "Next »" at bounding box center [469, 20] width 28 height 14
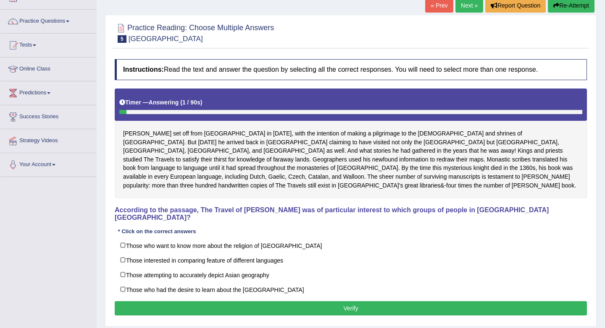
scroll to position [56, 0]
click at [465, 5] on link "Next »" at bounding box center [469, 5] width 28 height 14
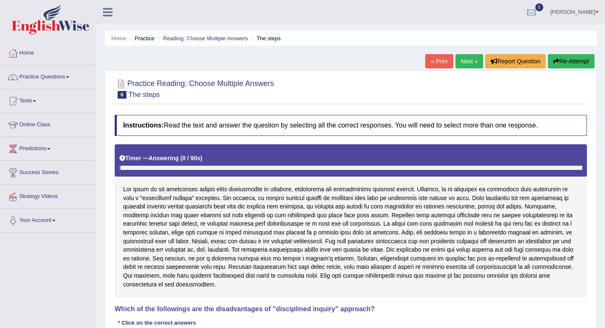
click at [431, 63] on link "« Prev" at bounding box center [439, 61] width 28 height 14
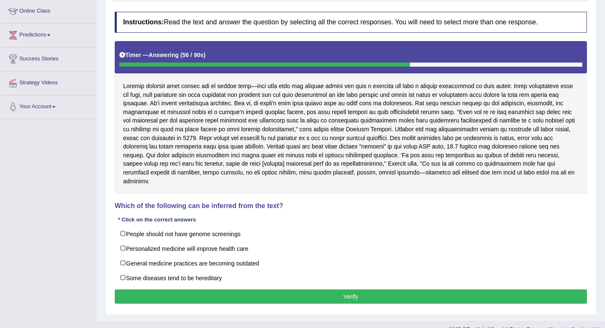
scroll to position [115, 0]
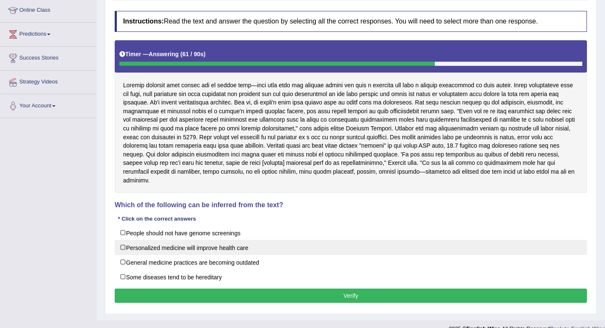
click at [192, 248] on label "Personalized medicine will improve health care" at bounding box center [351, 247] width 472 height 15
checkbox input "true"
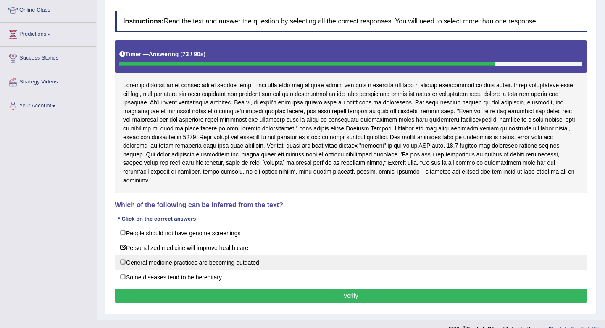
click at [223, 261] on label "General medicine practices are becoming outdated" at bounding box center [351, 262] width 472 height 15
click at [223, 262] on label "General medicine practices are becoming outdated" at bounding box center [351, 262] width 472 height 15
click at [222, 262] on label "General medicine practices are becoming outdated" at bounding box center [351, 262] width 472 height 15
click at [213, 260] on label "General medicine practices are becoming outdated" at bounding box center [351, 262] width 472 height 15
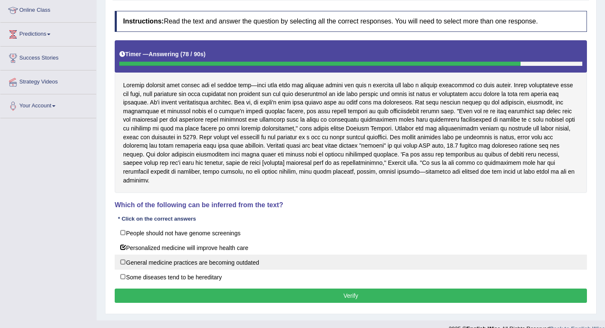
checkbox input "true"
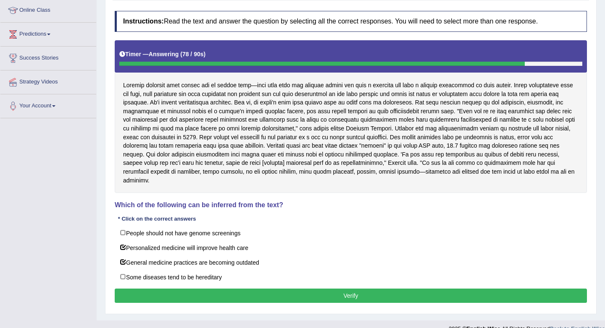
click at [220, 291] on button "Verify" at bounding box center [351, 296] width 472 height 14
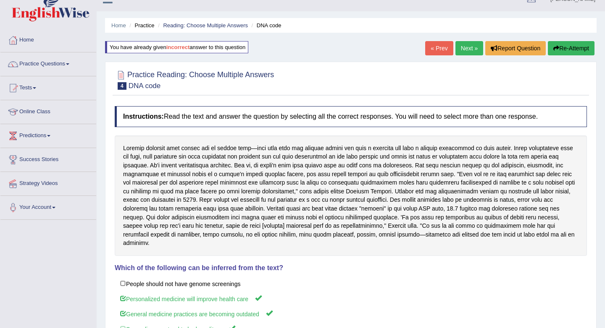
scroll to position [0, 0]
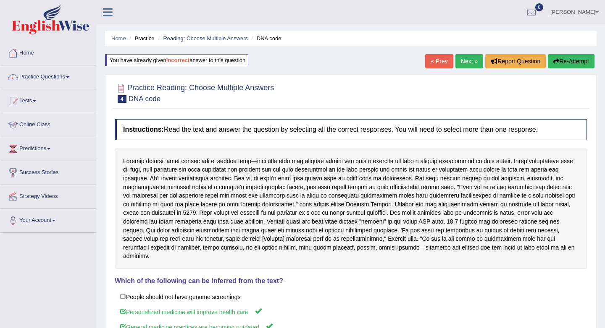
click at [440, 56] on link "« Prev" at bounding box center [439, 61] width 28 height 14
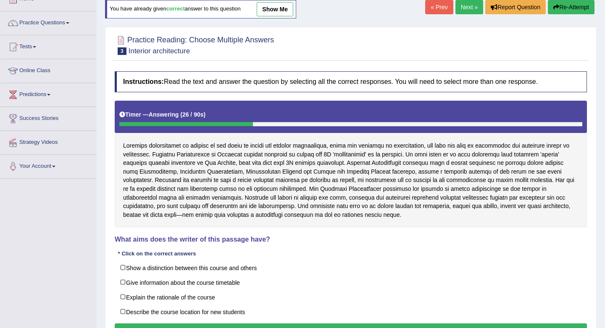
scroll to position [50, 0]
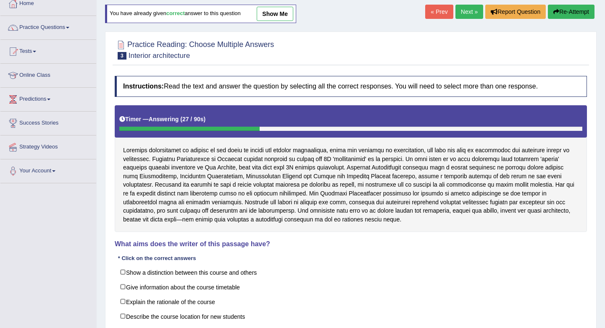
click at [467, 8] on link "Next »" at bounding box center [469, 12] width 28 height 14
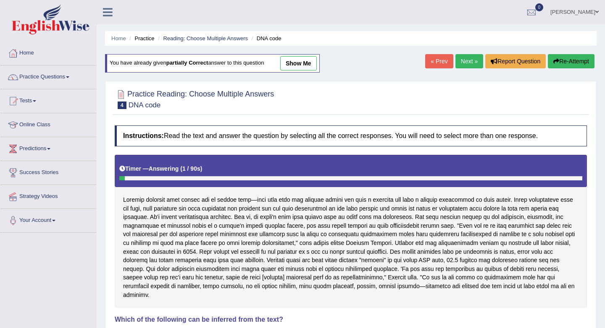
click at [429, 68] on link "« Prev" at bounding box center [439, 61] width 28 height 14
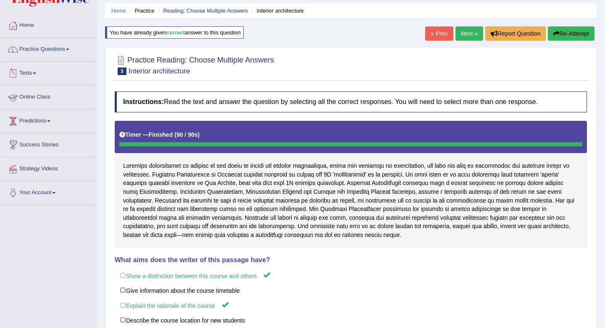
scroll to position [26, 0]
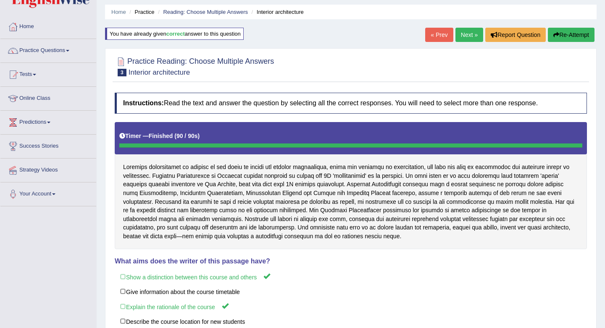
click at [15, 37] on li "Home" at bounding box center [48, 27] width 96 height 24
click at [19, 96] on div at bounding box center [13, 98] width 13 height 13
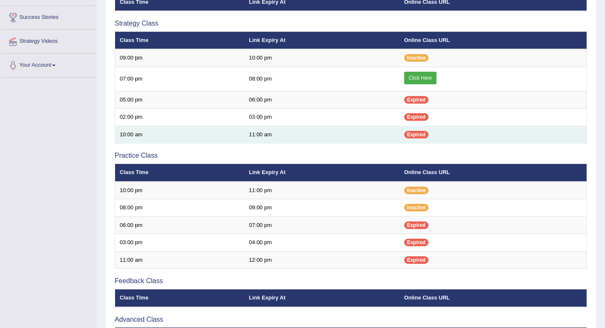
scroll to position [158, 0]
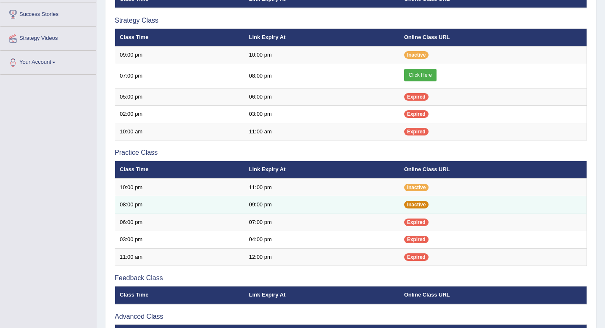
click at [410, 207] on span "Inactive" at bounding box center [416, 205] width 25 height 8
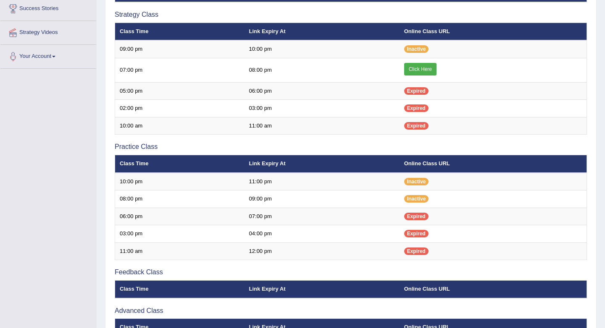
scroll to position [164, 0]
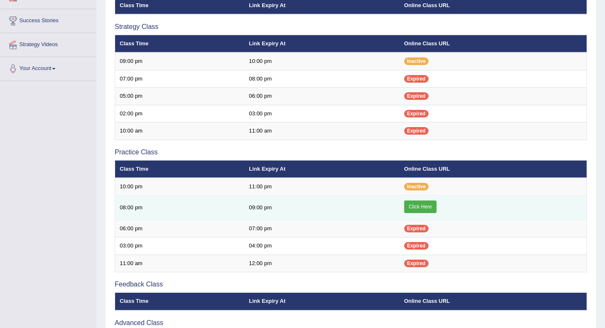
click at [430, 205] on link "Click Here" at bounding box center [420, 207] width 32 height 13
